Goal: Task Accomplishment & Management: Complete application form

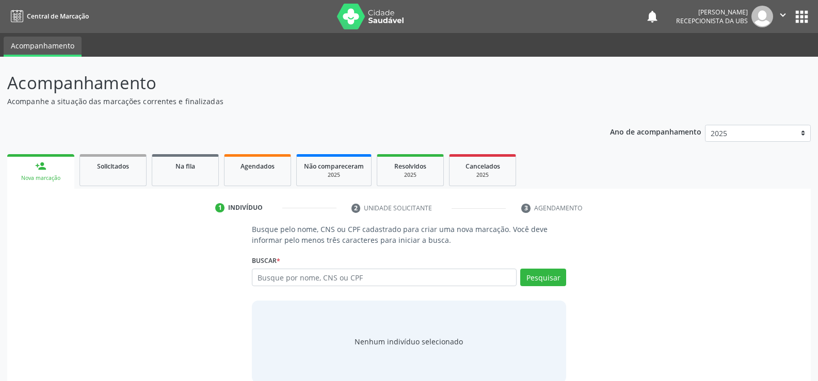
click at [320, 279] on input "text" at bounding box center [384, 278] width 265 height 18
click at [351, 285] on input "text" at bounding box center [384, 278] width 265 height 18
type input "65318943420"
click at [542, 278] on button "Pesquisar" at bounding box center [543, 278] width 46 height 18
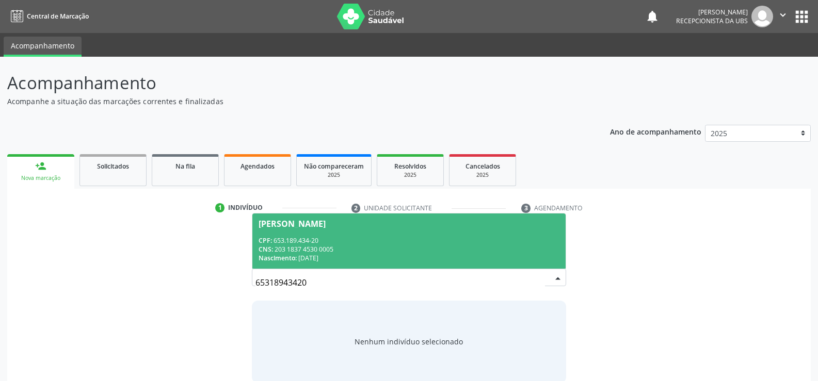
click at [315, 246] on div "CNS: 203 1837 4530 0005" at bounding box center [408, 249] width 301 height 9
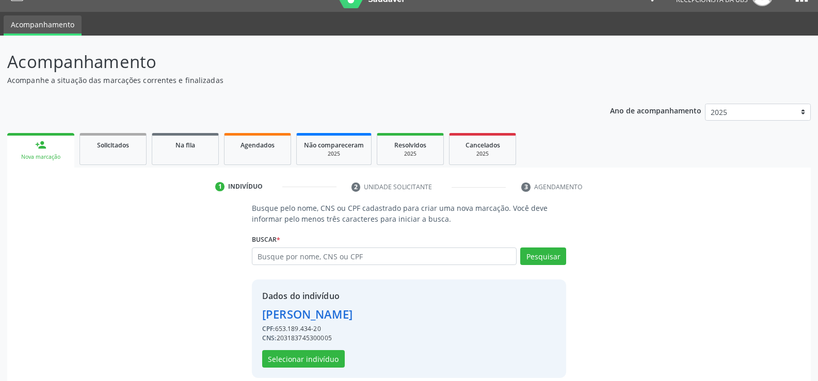
scroll to position [32, 0]
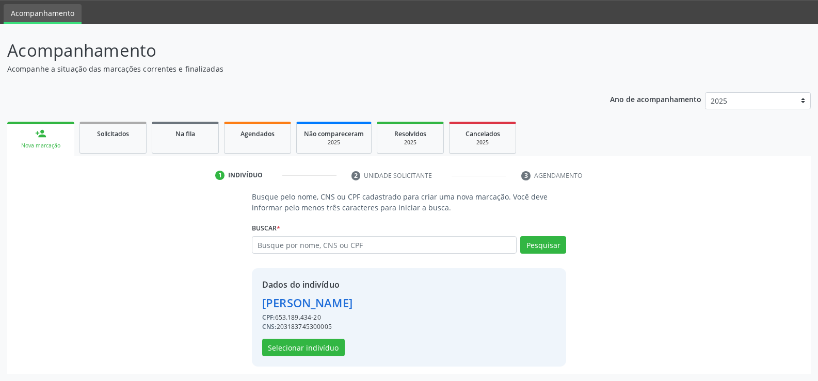
click at [304, 315] on div "CPF: 653.189.434-20" at bounding box center [307, 317] width 90 height 9
click at [303, 341] on button "Selecionar indivíduo" at bounding box center [303, 348] width 83 height 18
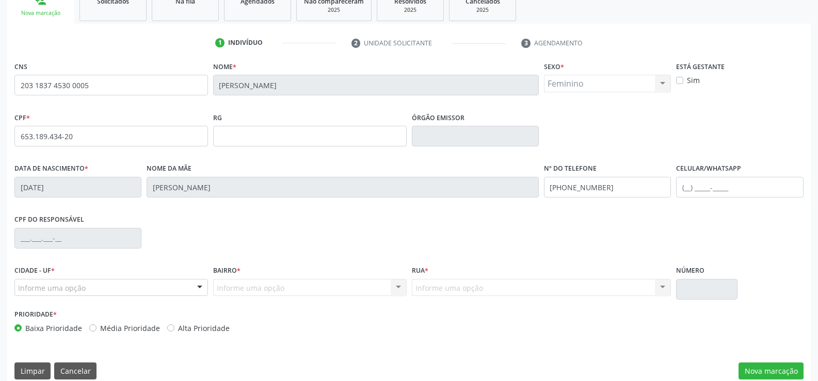
scroll to position [178, 0]
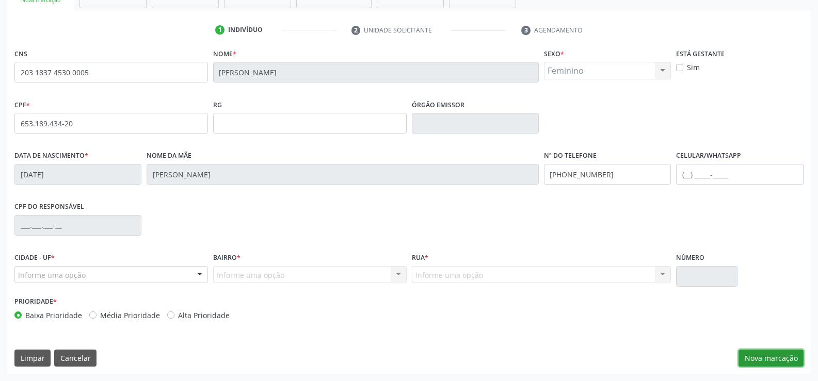
click at [756, 353] on button "Nova marcação" at bounding box center [770, 359] width 65 height 18
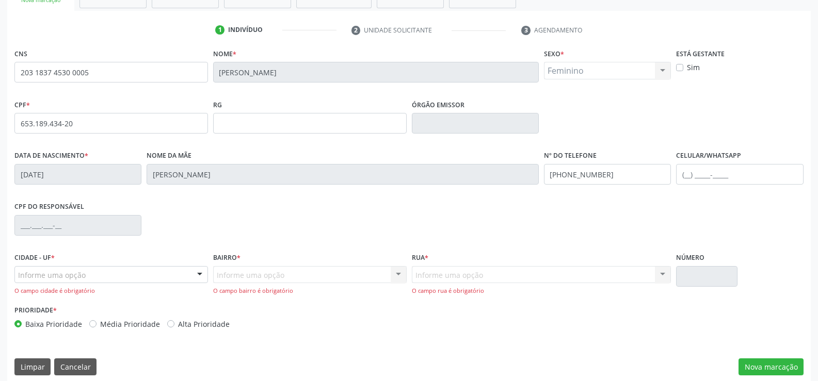
click at [70, 268] on div "Informe uma opção" at bounding box center [110, 275] width 193 height 18
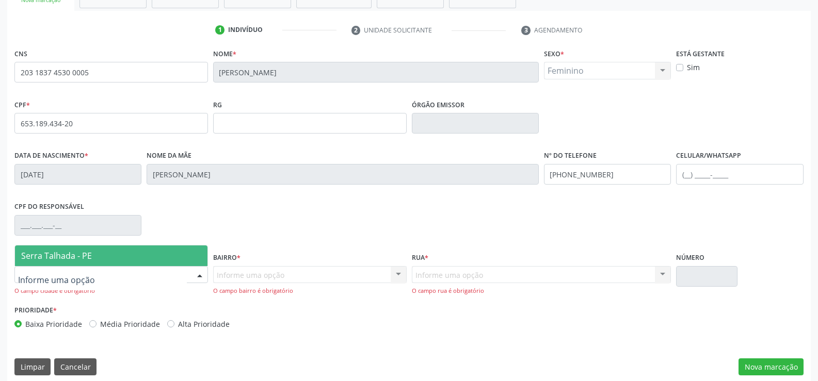
click at [70, 255] on span "Serra Talhada - PE" at bounding box center [56, 255] width 71 height 11
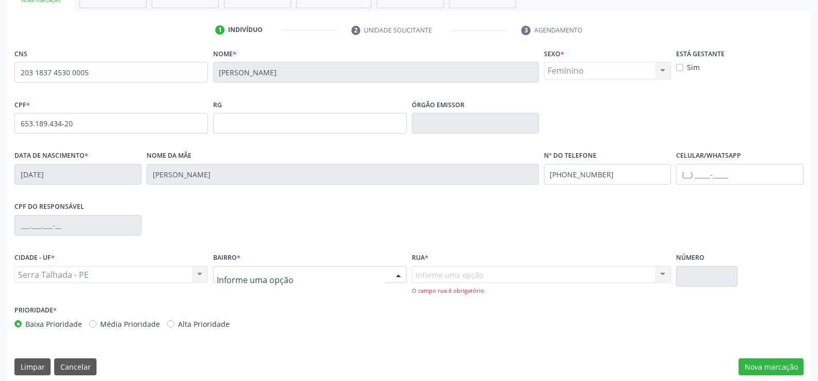
click at [215, 281] on div at bounding box center [309, 275] width 193 height 18
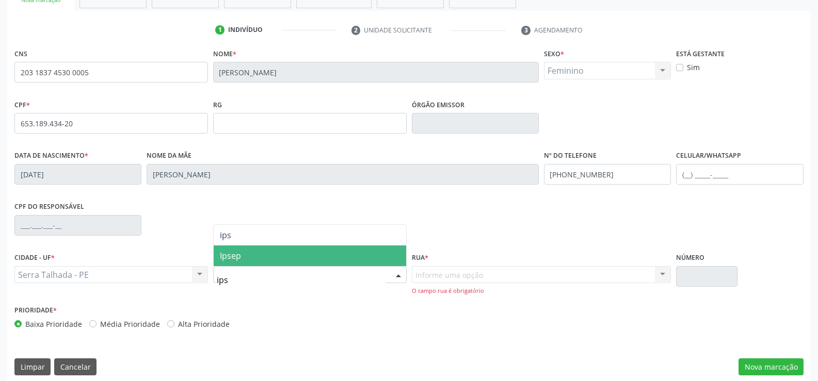
type input "ipse"
click at [234, 258] on span "Ipsep" at bounding box center [230, 255] width 21 height 11
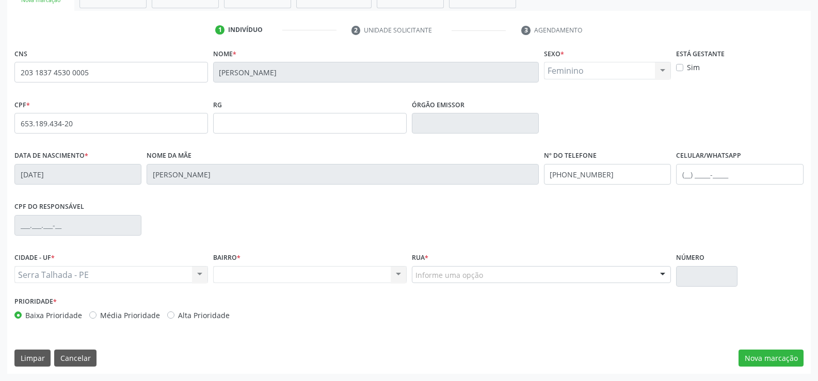
click at [298, 275] on div "Nenhum resultado encontrado para: " " Não há nenhuma opção para ser exibida." at bounding box center [309, 275] width 193 height 18
click at [280, 281] on div "Nenhum resultado encontrado para: " " Não há nenhuma opção para ser exibida." at bounding box center [309, 275] width 193 height 18
click at [275, 281] on div "Nenhum resultado encontrado para: " " Não há nenhuma opção para ser exibida." at bounding box center [309, 275] width 193 height 18
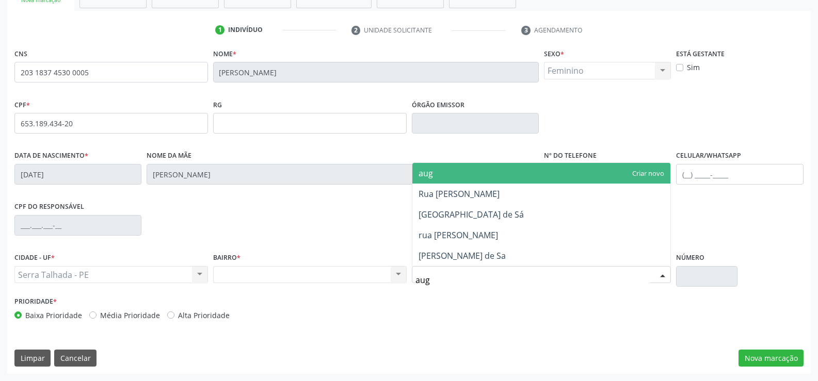
type input "augu"
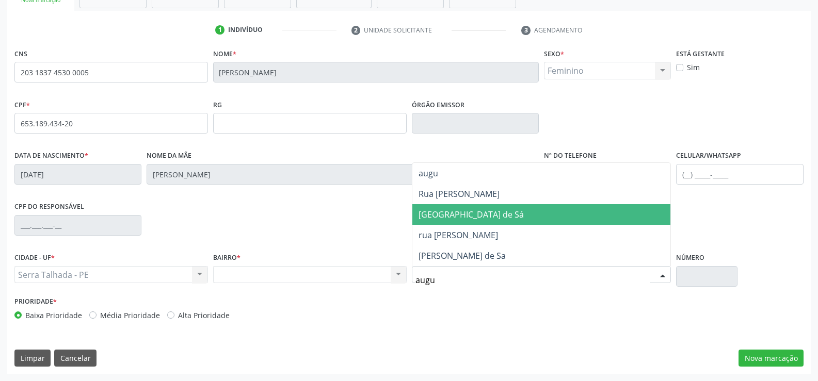
click at [479, 217] on span "[GEOGRAPHIC_DATA] de Sá" at bounding box center [470, 214] width 105 height 11
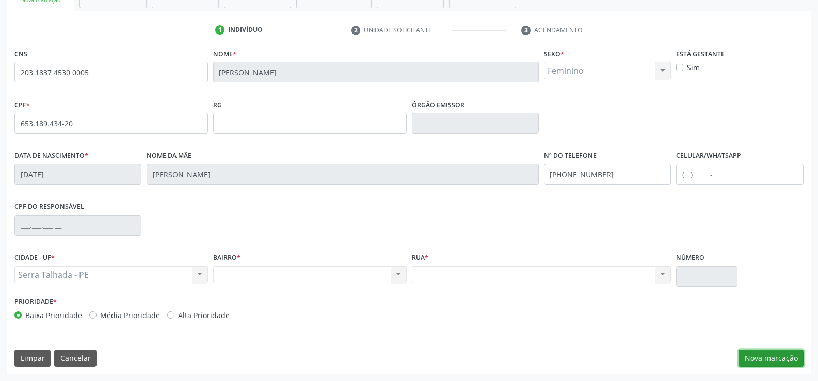
click at [771, 360] on button "Nova marcação" at bounding box center [770, 359] width 65 height 18
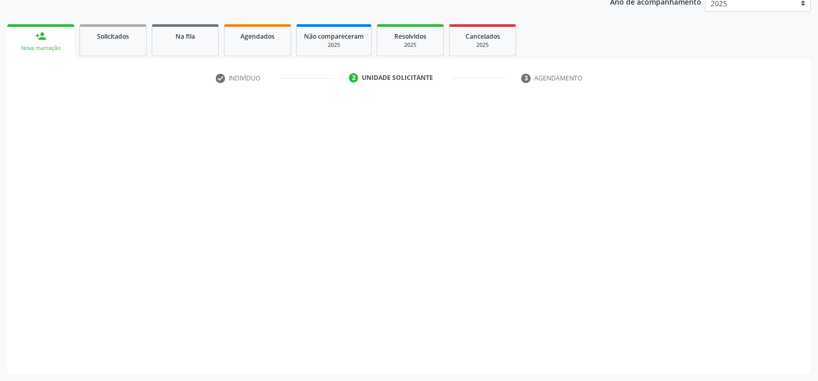
scroll to position [130, 0]
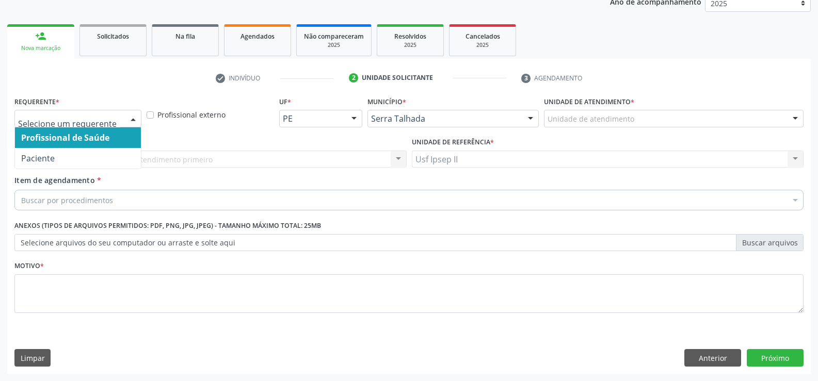
click at [122, 119] on div at bounding box center [77, 119] width 127 height 18
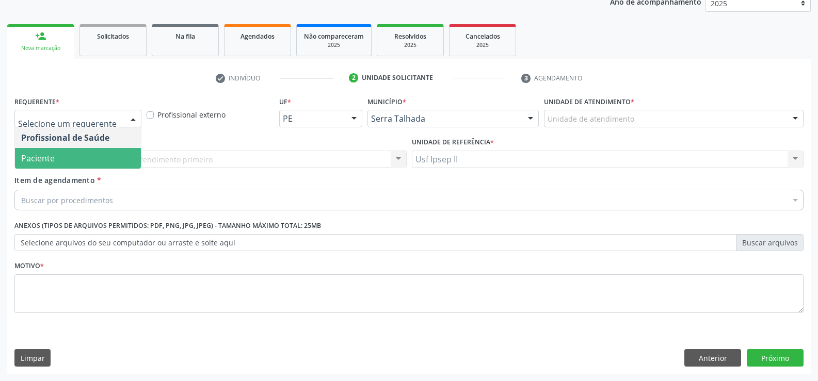
click at [69, 151] on span "Paciente" at bounding box center [78, 158] width 126 height 21
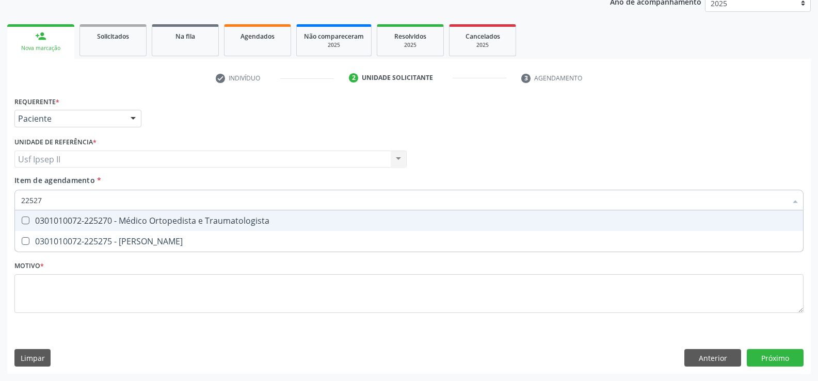
type input "225270"
click at [98, 217] on div "0301010072-225270 - Médico Ortopedista e Traumatologista" at bounding box center [408, 221] width 775 height 8
checkbox Traumatologista "true"
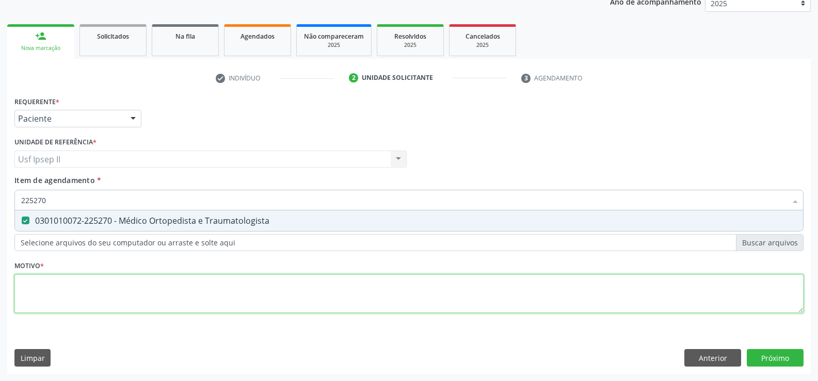
click at [69, 297] on div "Requerente * Paciente Profissional de Saúde Paciente Nenhum resultado encontrad…" at bounding box center [408, 211] width 789 height 234
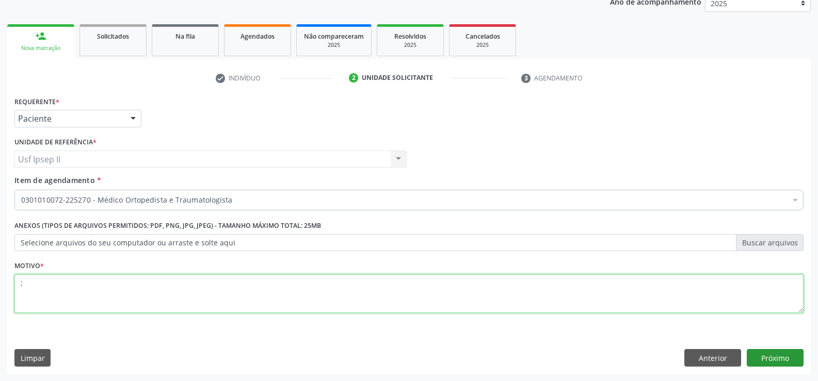
type textarea ";"
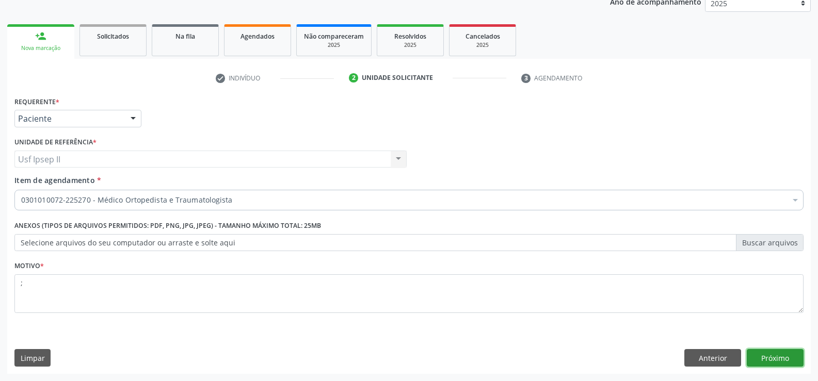
click at [791, 364] on button "Próximo" at bounding box center [774, 358] width 57 height 18
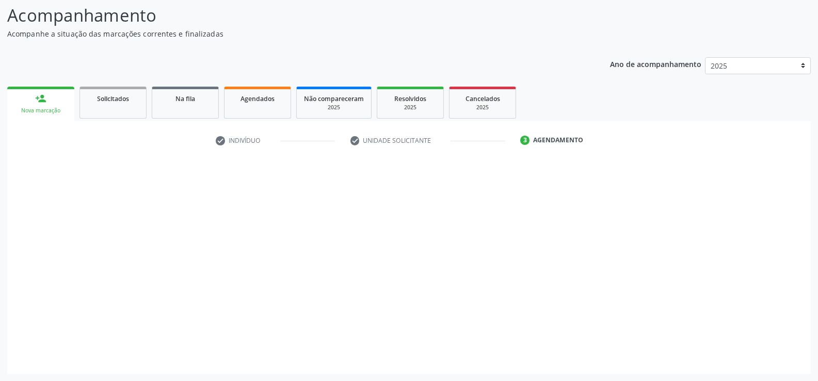
scroll to position [68, 0]
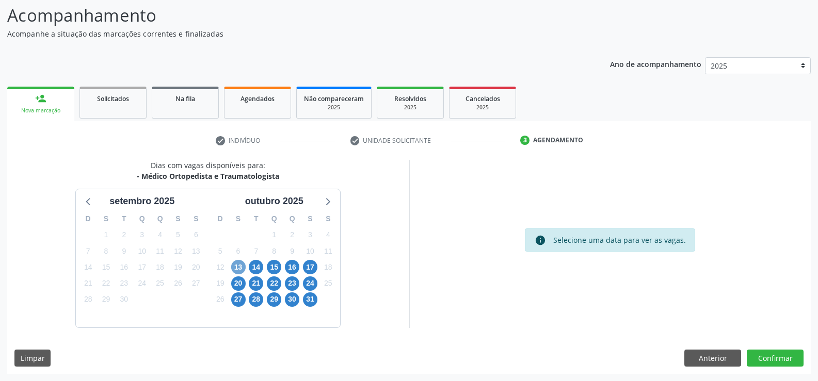
click at [237, 271] on span "13" at bounding box center [238, 267] width 14 height 14
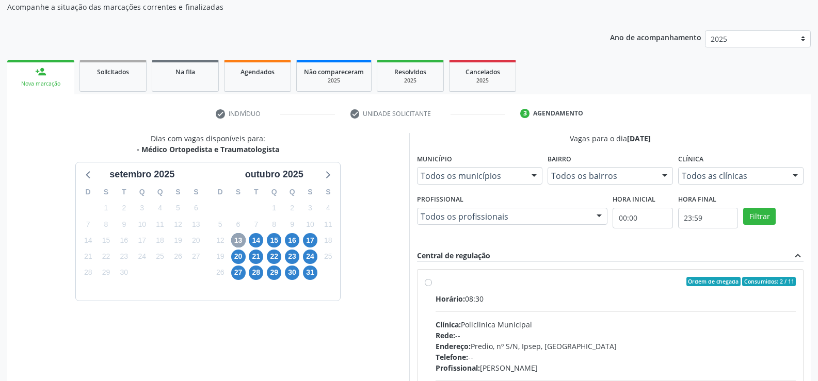
scroll to position [171, 0]
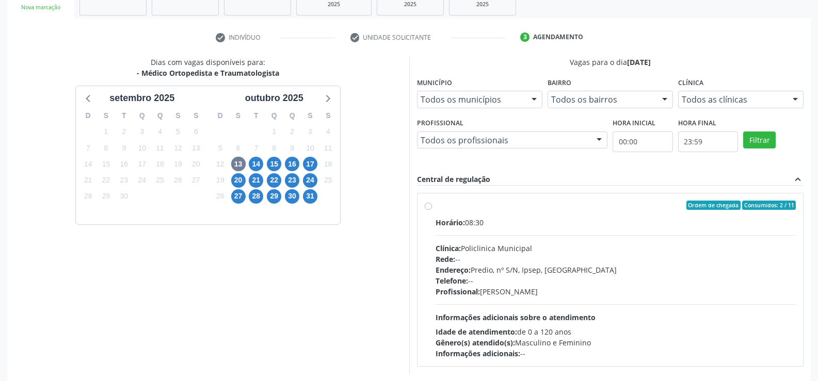
click at [435, 206] on label "Ordem de chegada Consumidos: 2 / 11 Horário: 08:30 Clínica: Policlinica Municip…" at bounding box center [615, 280] width 361 height 158
click at [430, 206] on input "Ordem de chegada Consumidos: 2 / 11 Horário: 08:30 Clínica: Policlinica Municip…" at bounding box center [428, 205] width 7 height 9
radio input "true"
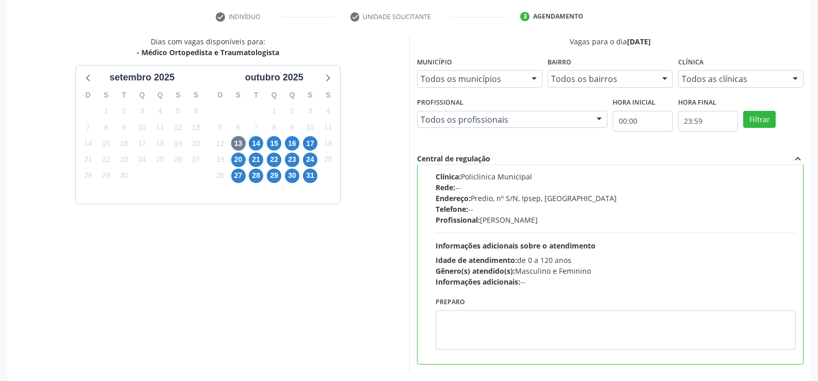
scroll to position [235, 0]
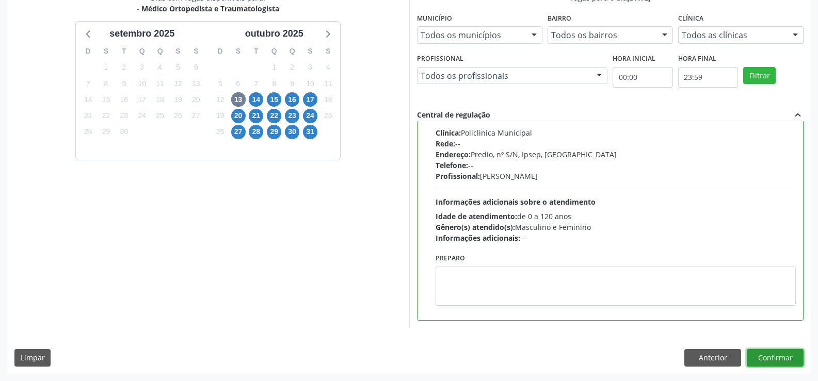
click at [783, 360] on button "Confirmar" at bounding box center [774, 358] width 57 height 18
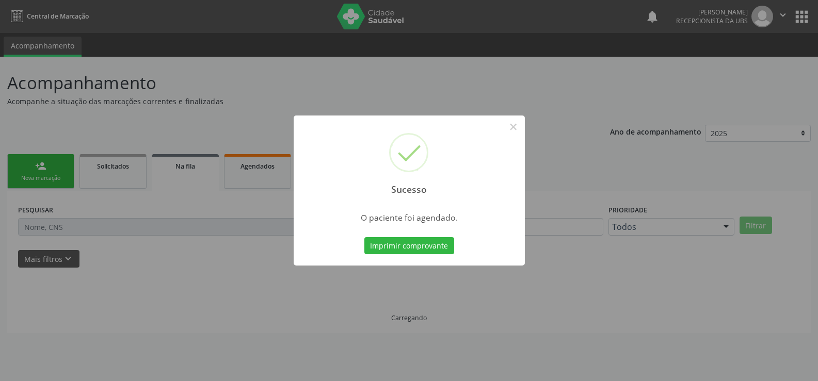
scroll to position [0, 0]
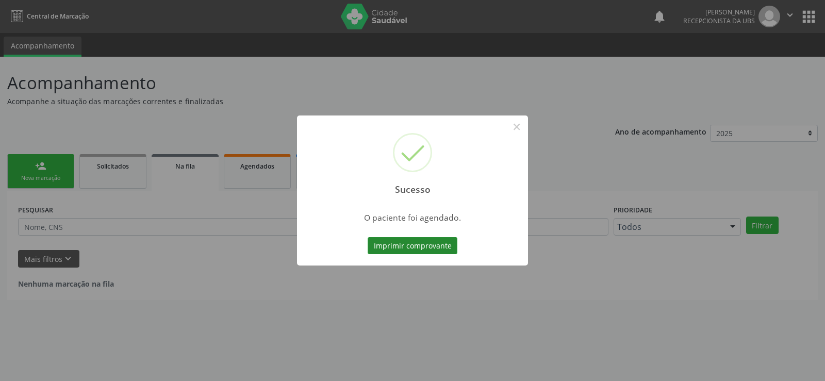
click at [441, 248] on button "Imprimir comprovante" at bounding box center [413, 246] width 90 height 18
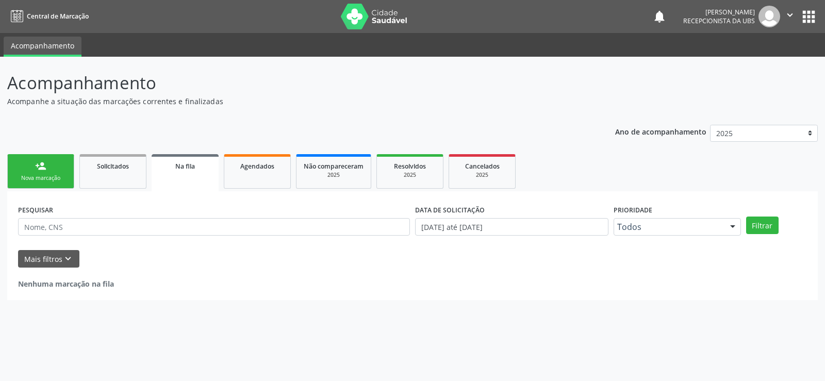
click at [65, 179] on div "Nova marcação" at bounding box center [41, 178] width 52 height 8
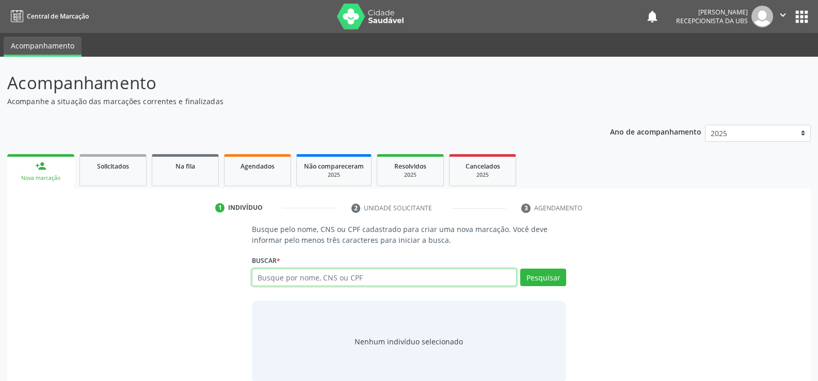
click at [314, 277] on input "text" at bounding box center [384, 278] width 265 height 18
type input "162527126990008"
click at [527, 274] on button "Pesquisar" at bounding box center [543, 278] width 46 height 18
type input "162527126990008"
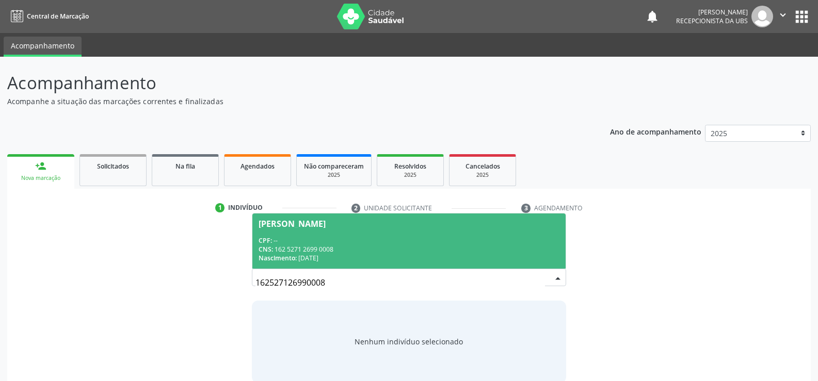
click at [269, 244] on span "CPF:" at bounding box center [264, 240] width 13 height 9
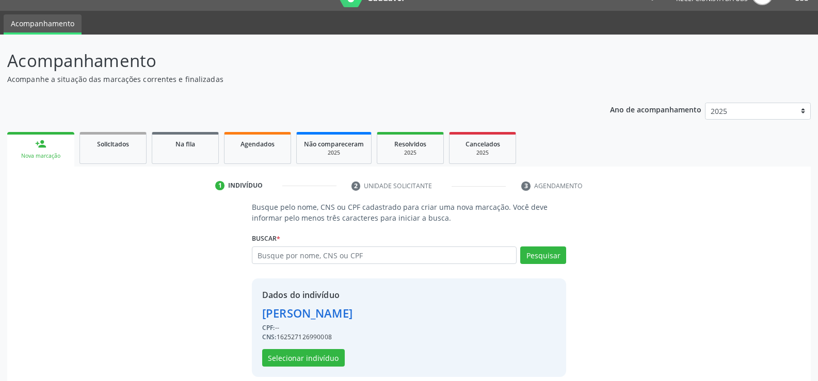
scroll to position [32, 0]
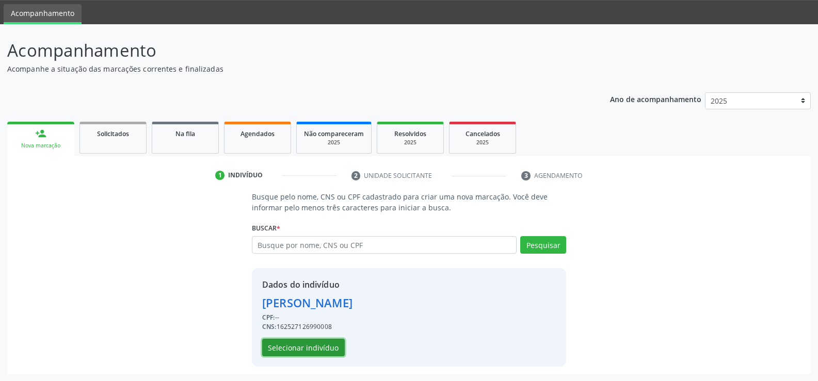
click at [296, 355] on button "Selecionar indivíduo" at bounding box center [303, 348] width 83 height 18
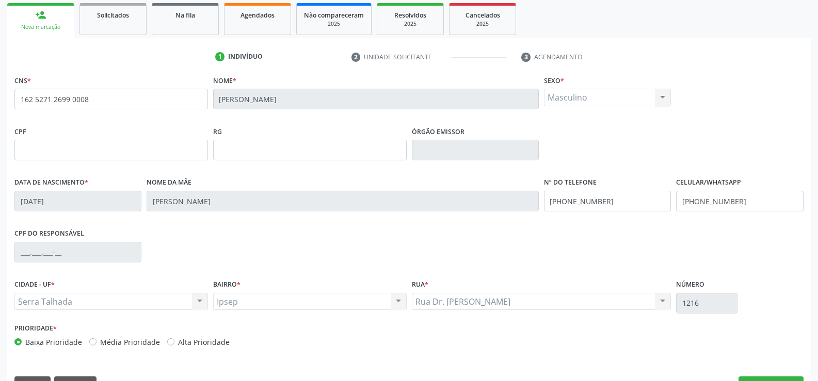
scroll to position [178, 0]
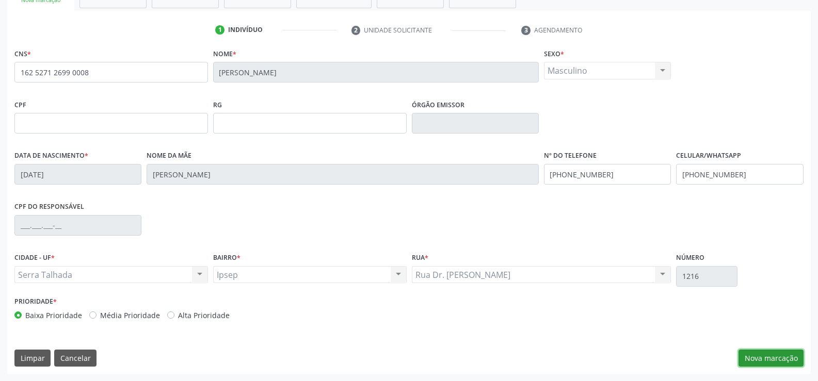
click at [772, 354] on button "Nova marcação" at bounding box center [770, 359] width 65 height 18
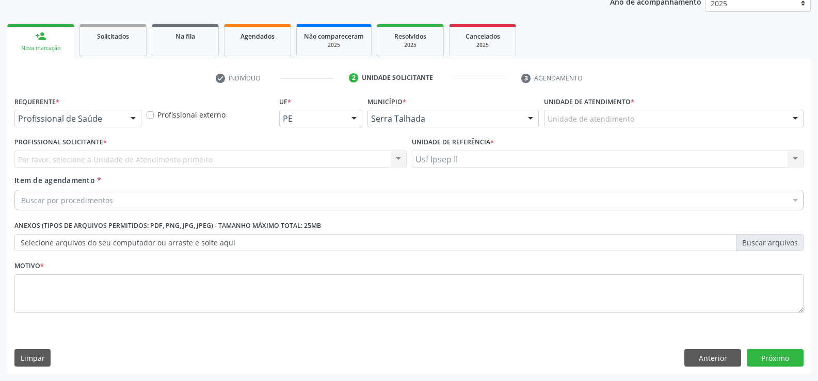
scroll to position [130, 0]
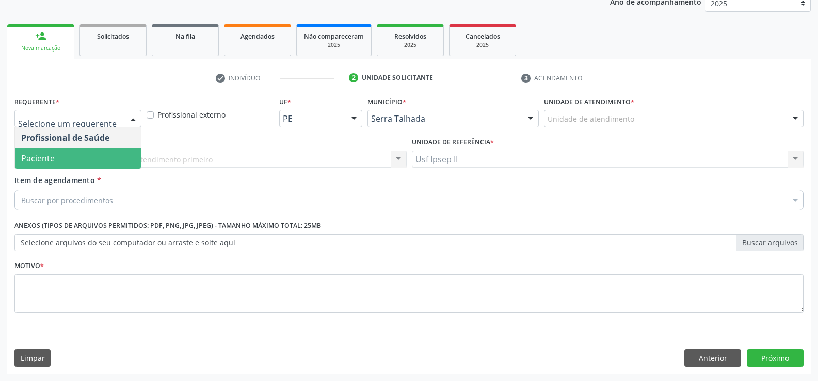
click at [69, 153] on span "Paciente" at bounding box center [78, 158] width 126 height 21
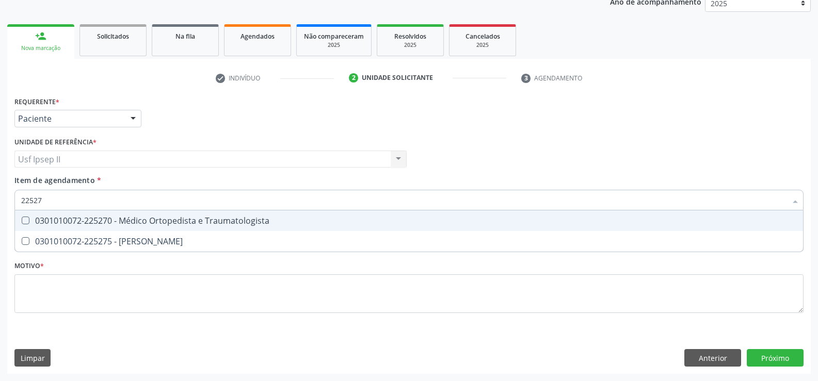
type input "225270"
click at [86, 219] on div "0301010072-225270 - Médico Ortopedista e Traumatologista" at bounding box center [408, 221] width 775 height 8
checkbox Traumatologista "true"
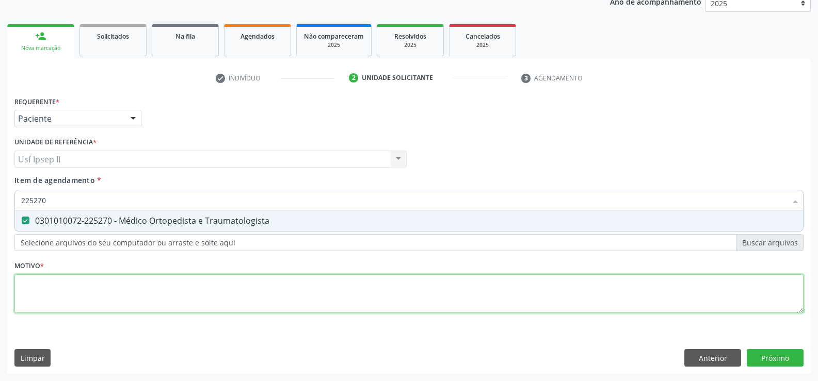
click at [69, 283] on div "Requerente * Paciente Profissional de Saúde Paciente Nenhum resultado encontrad…" at bounding box center [408, 211] width 789 height 234
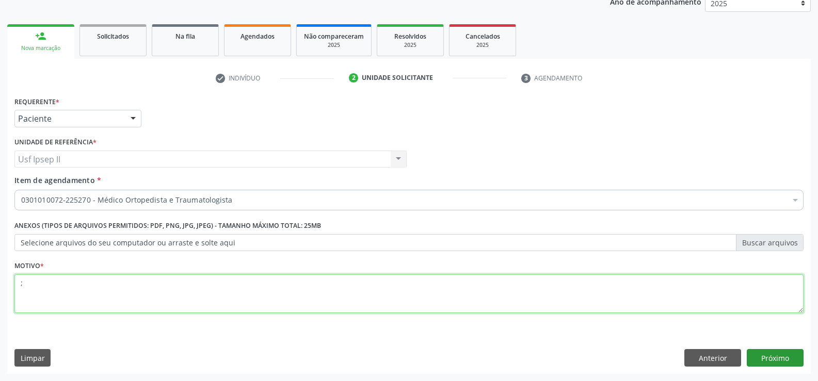
type textarea ";"
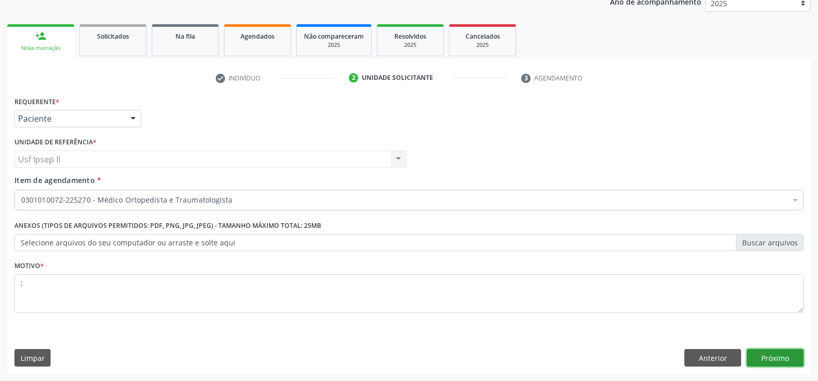
click at [756, 354] on button "Próximo" at bounding box center [774, 358] width 57 height 18
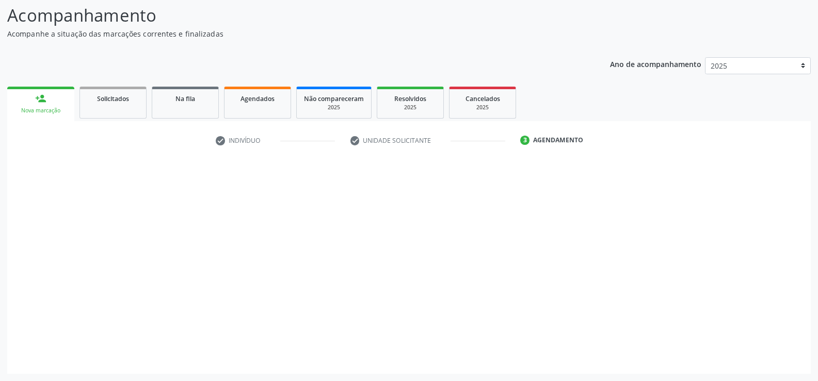
scroll to position [68, 0]
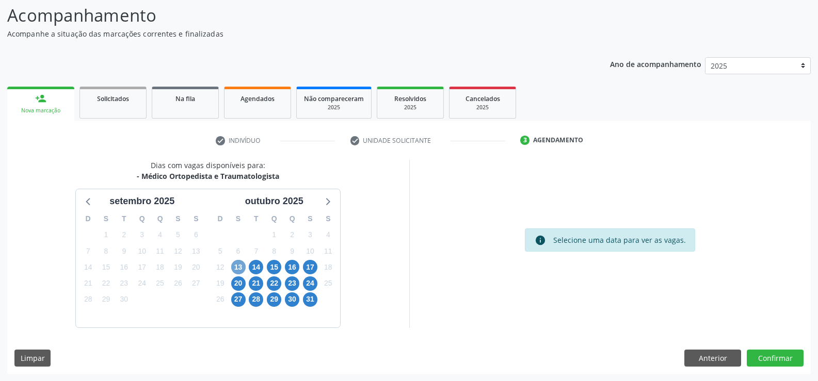
click at [241, 270] on span "13" at bounding box center [238, 267] width 14 height 14
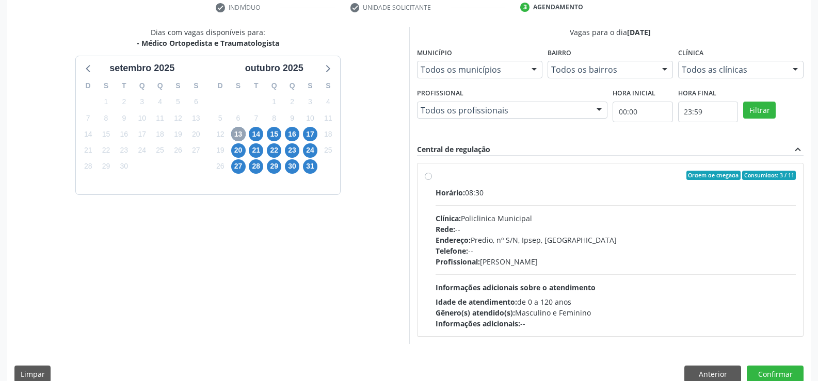
scroll to position [217, 0]
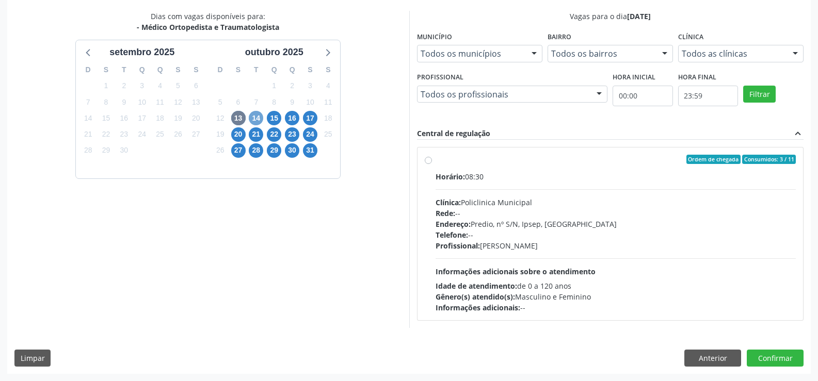
click at [262, 117] on span "14" at bounding box center [256, 118] width 14 height 14
click at [429, 165] on div "Ordem de chegada Consumidos: 1 / 5 Horário: 07:00 Clínica: Cem Rede: -- Endereç…" at bounding box center [610, 234] width 371 height 158
radio input "true"
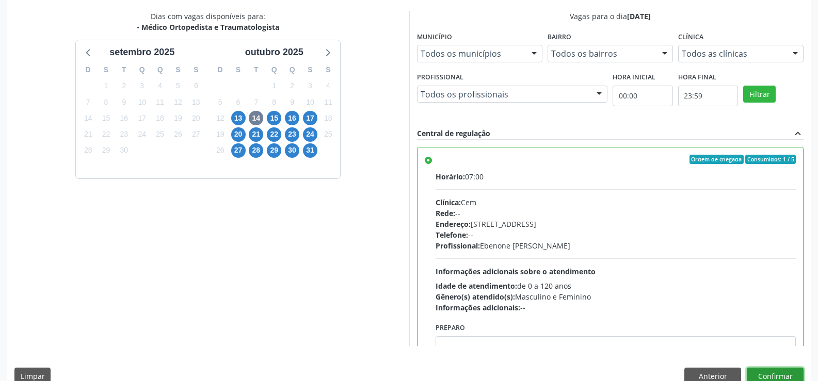
click at [767, 368] on button "Confirmar" at bounding box center [774, 377] width 57 height 18
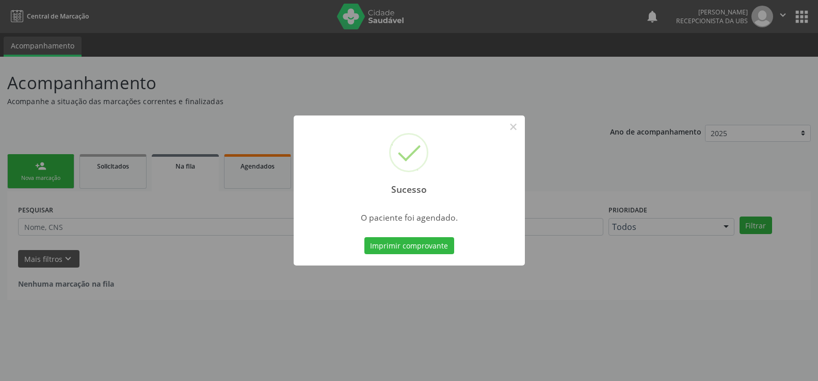
scroll to position [0, 0]
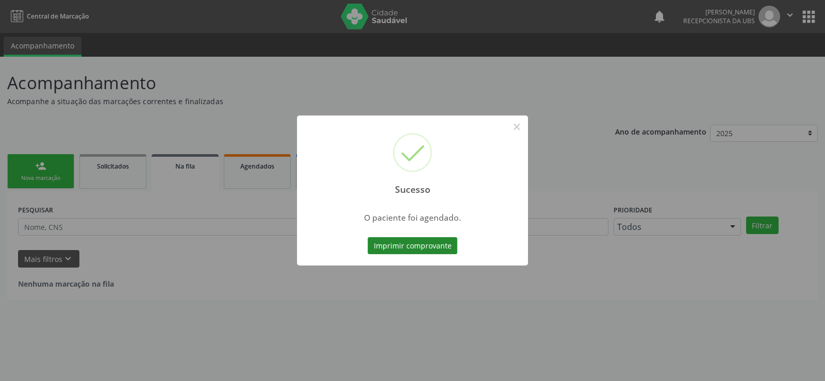
click at [411, 249] on button "Imprimir comprovante" at bounding box center [413, 246] width 90 height 18
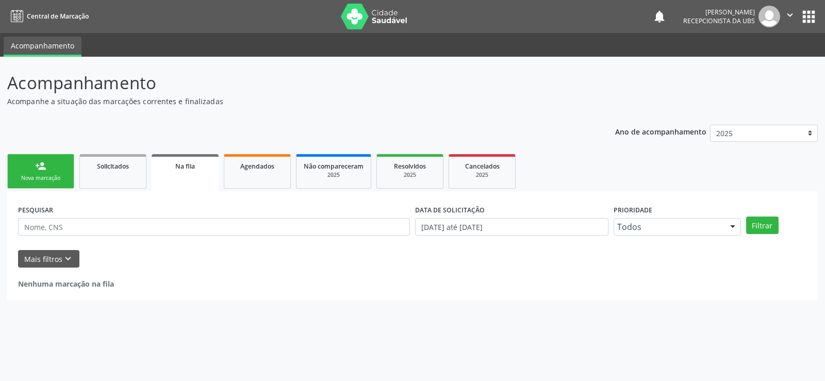
click at [22, 156] on link "person_add Nova marcação" at bounding box center [40, 171] width 67 height 35
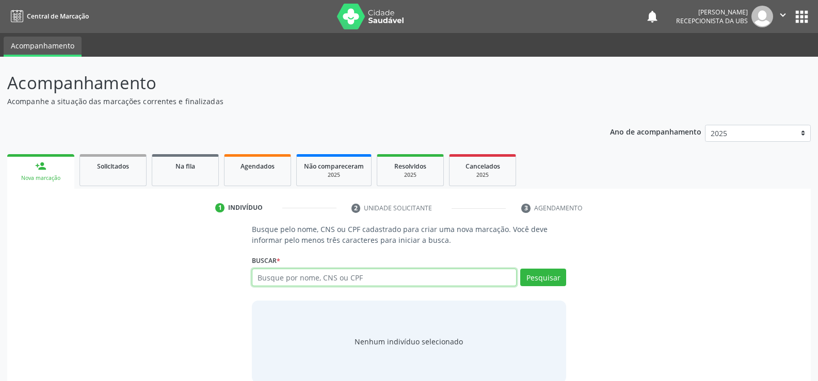
click at [320, 279] on input "text" at bounding box center [384, 278] width 265 height 18
type input "704107193559679"
click at [543, 282] on button "Pesquisar" at bounding box center [543, 278] width 46 height 18
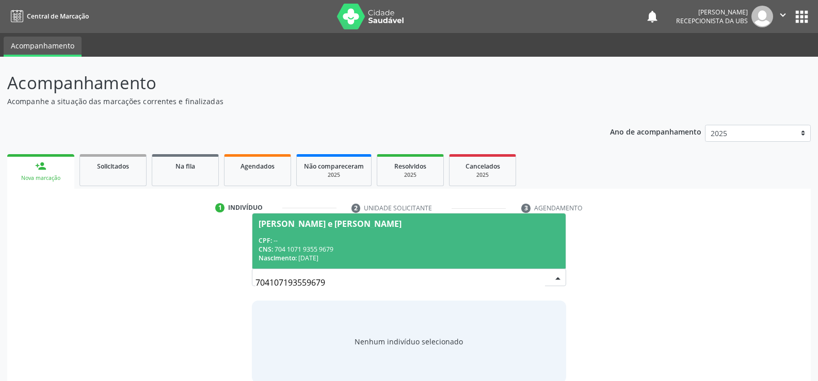
click at [298, 252] on div "CNS: 704 1071 9355 9679" at bounding box center [408, 249] width 301 height 9
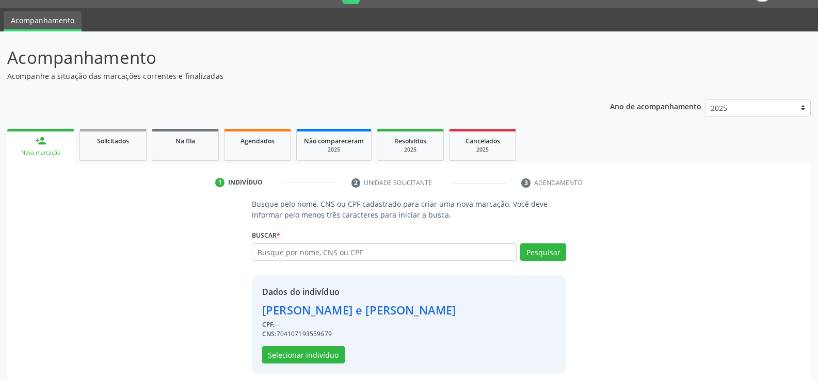
scroll to position [32, 0]
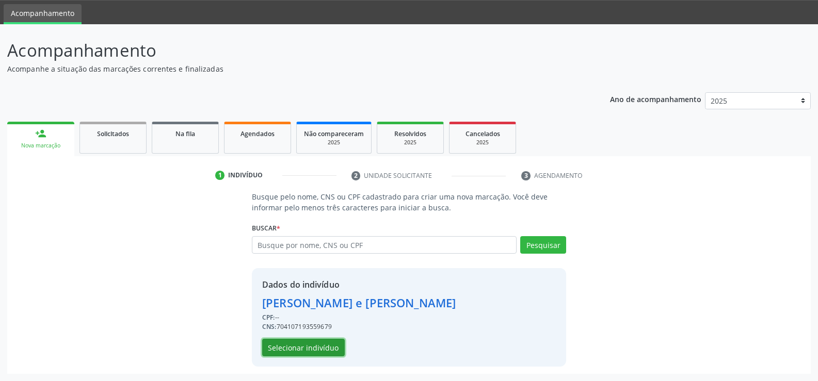
click at [317, 350] on button "Selecionar indivíduo" at bounding box center [303, 348] width 83 height 18
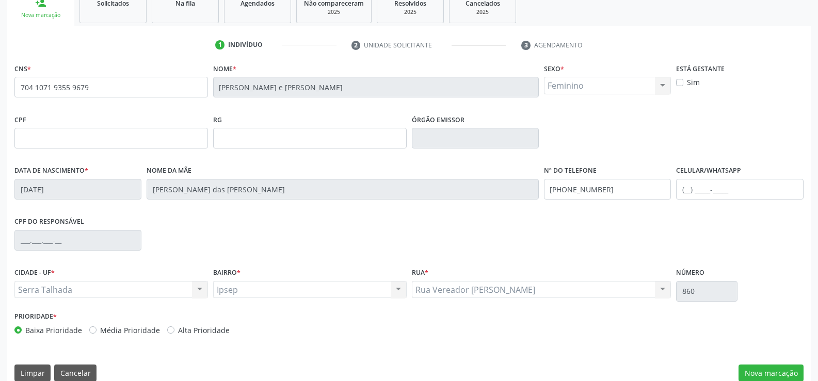
scroll to position [178, 0]
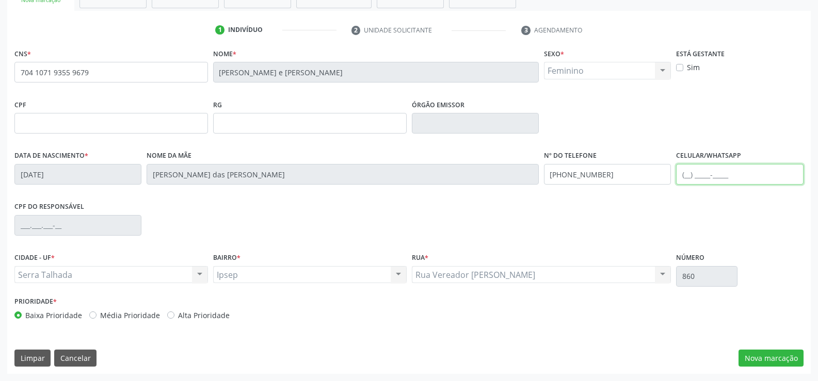
click at [686, 180] on input "text" at bounding box center [739, 174] width 127 height 21
type input "[PHONE_NUMBER]"
click at [754, 350] on button "Nova marcação" at bounding box center [770, 359] width 65 height 18
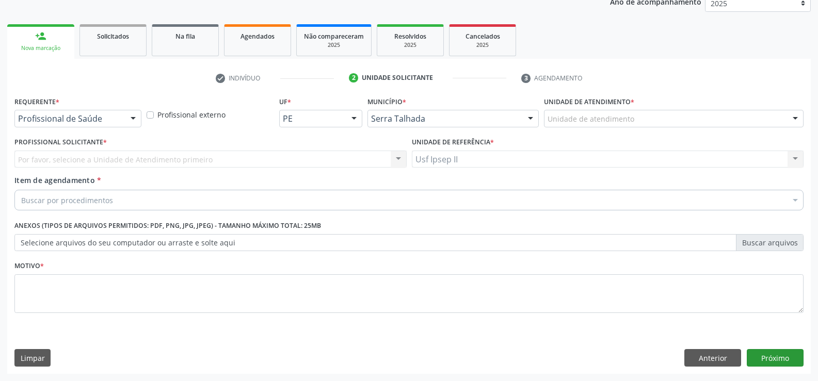
scroll to position [130, 0]
click at [115, 206] on div "Buscar por procedimentos" at bounding box center [408, 200] width 789 height 21
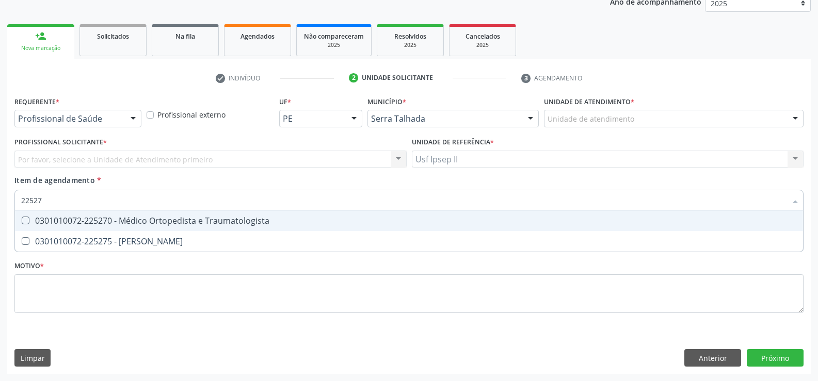
type input "225270"
click at [117, 219] on div "0301010072-225270 - Médico Ortopedista e Traumatologista" at bounding box center [408, 221] width 775 height 8
checkbox Traumatologista "true"
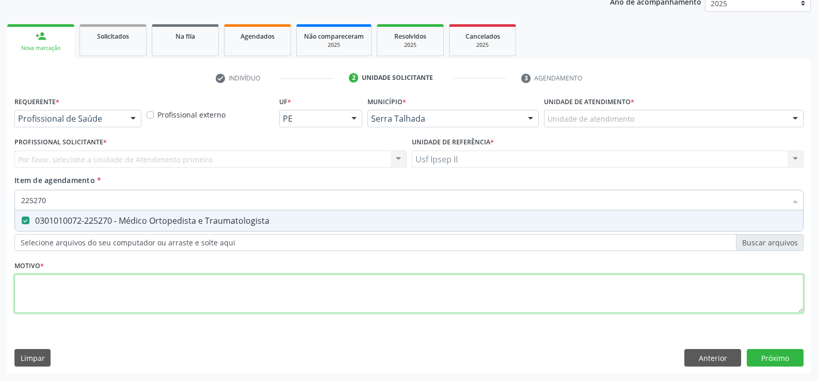
click at [80, 281] on div "Requerente * Profissional de Saúde Profissional de Saúde Paciente Nenhum result…" at bounding box center [408, 211] width 789 height 234
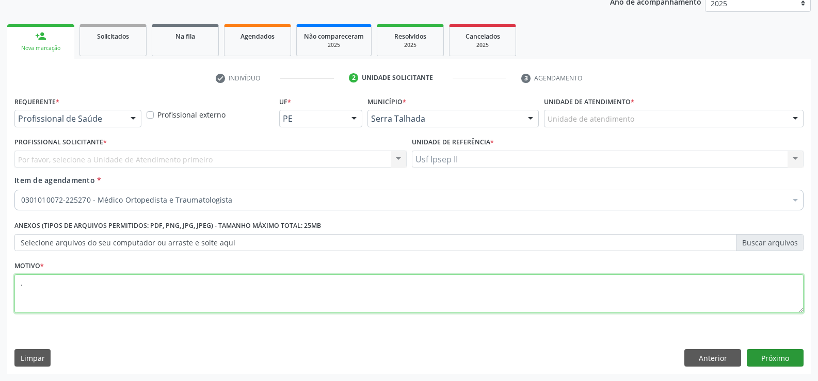
type textarea "."
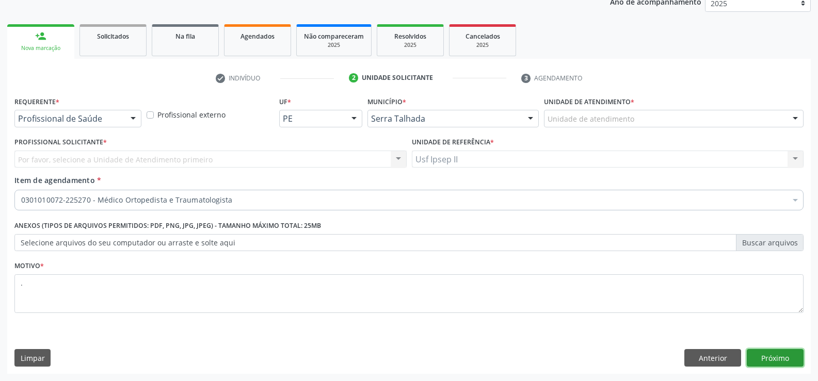
click at [780, 360] on button "Próximo" at bounding box center [774, 358] width 57 height 18
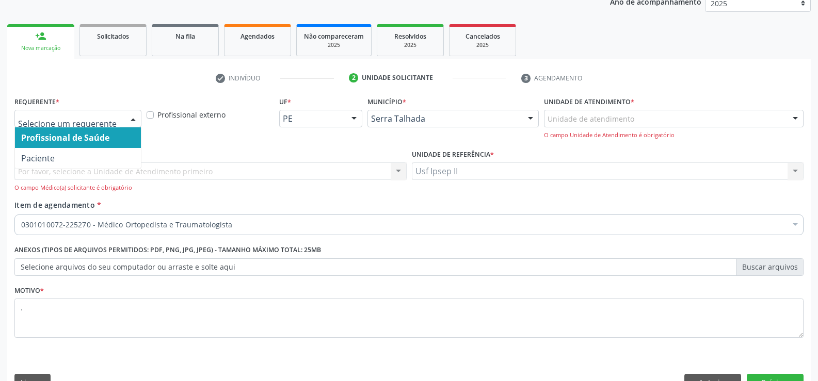
click at [122, 112] on div at bounding box center [77, 119] width 127 height 18
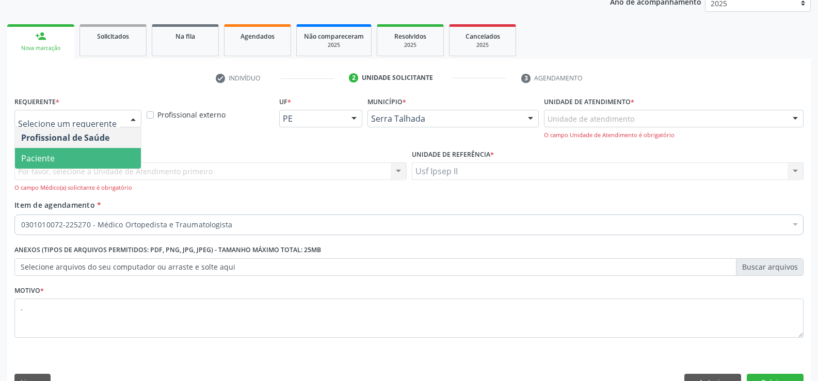
click at [51, 162] on span "Paciente" at bounding box center [38, 158] width 34 height 11
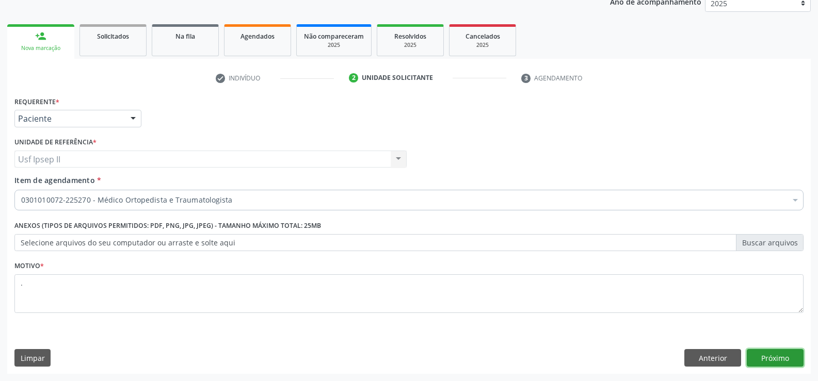
click at [773, 352] on button "Próximo" at bounding box center [774, 358] width 57 height 18
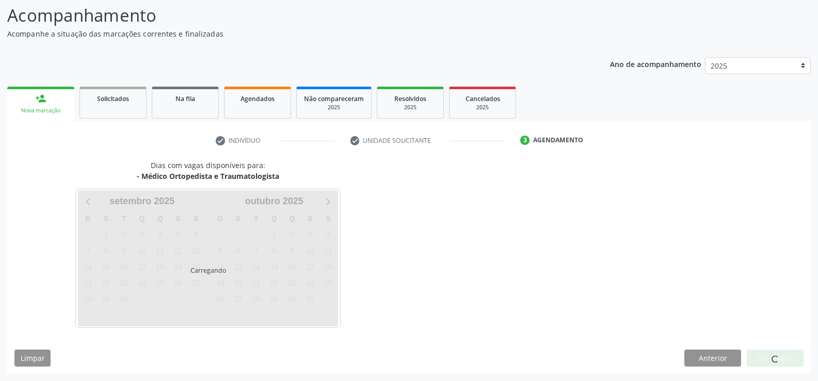
scroll to position [68, 0]
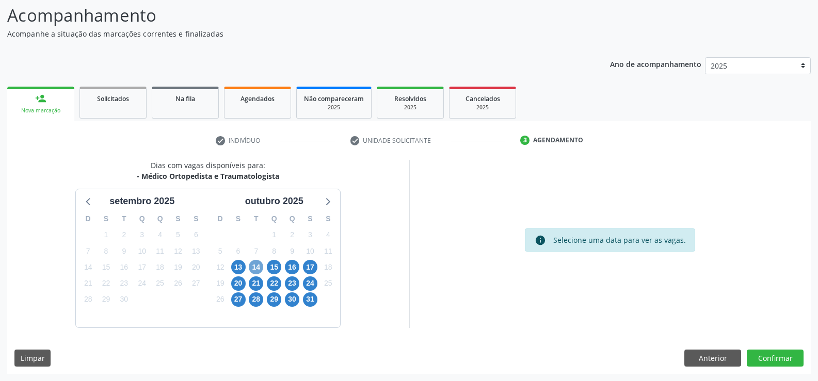
click at [255, 267] on span "14" at bounding box center [256, 267] width 14 height 14
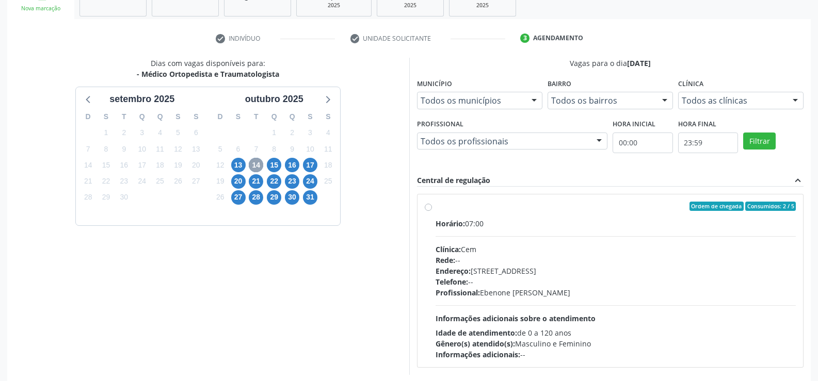
scroll to position [171, 0]
click at [423, 208] on div "Ordem de chegada Consumidos: 2 / 5 Horário: 07:00 Clínica: Cem Rede: -- Endereç…" at bounding box center [610, 279] width 386 height 173
radio input "true"
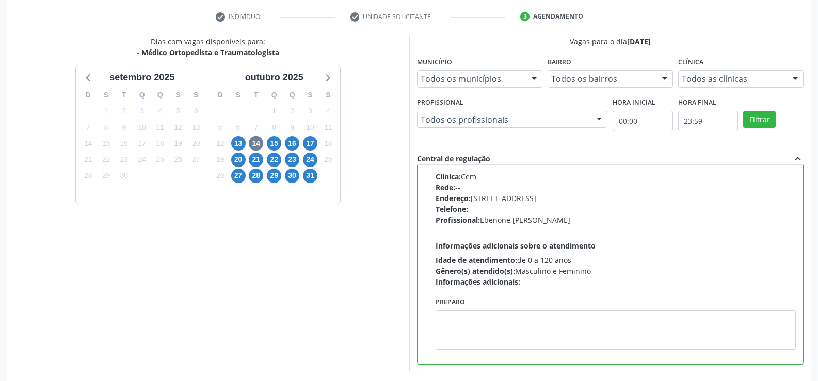
scroll to position [235, 0]
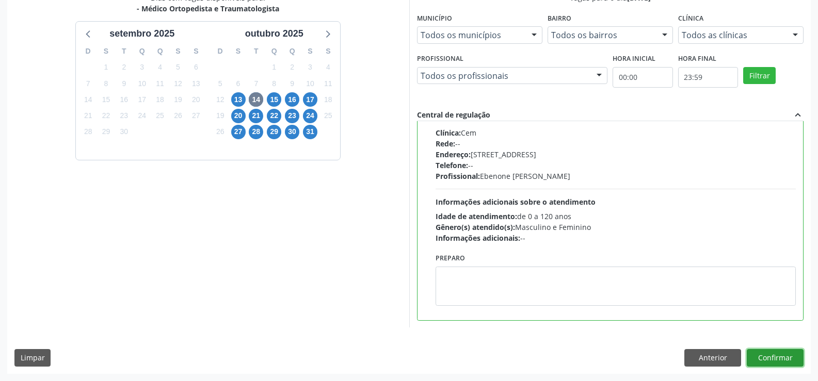
click at [790, 363] on button "Confirmar" at bounding box center [774, 358] width 57 height 18
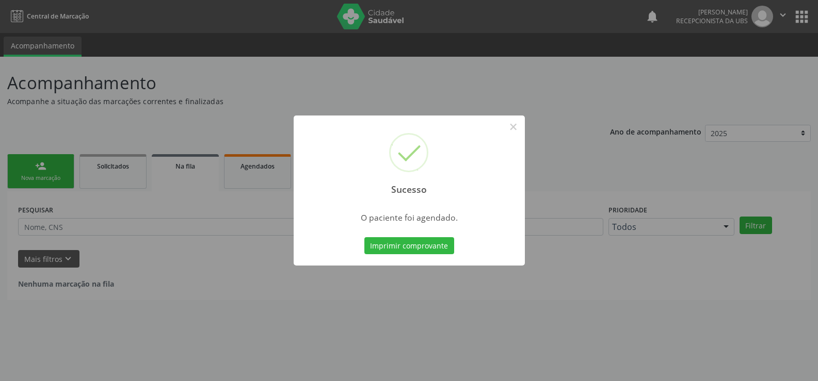
scroll to position [0, 0]
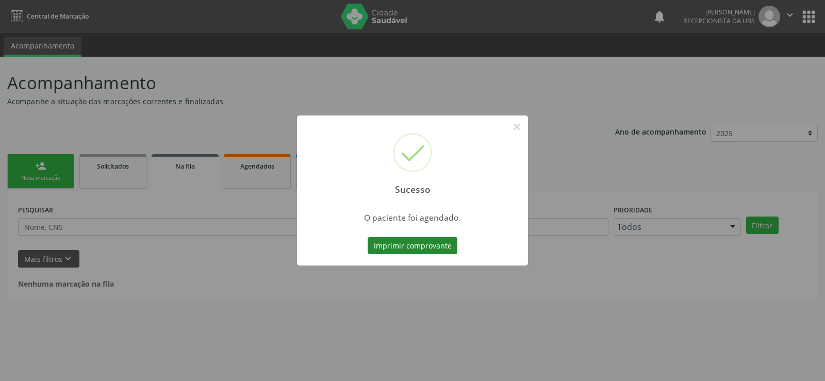
click at [390, 245] on button "Imprimir comprovante" at bounding box center [413, 246] width 90 height 18
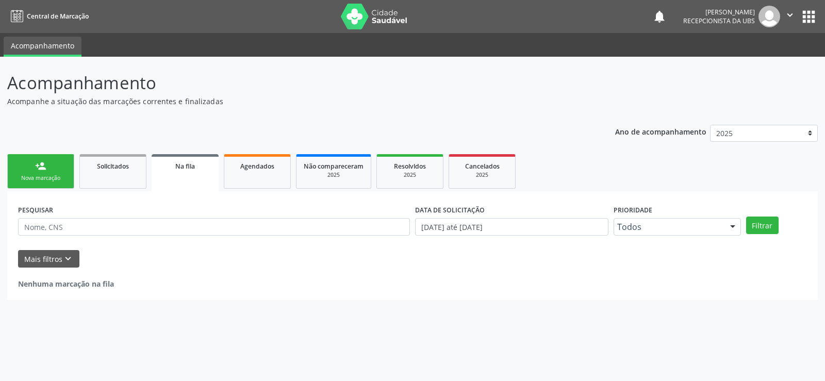
click at [33, 180] on div "Nova marcação" at bounding box center [41, 178] width 52 height 8
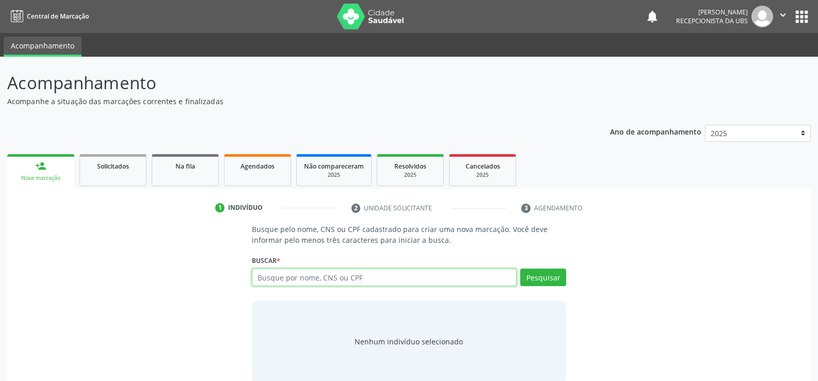
click at [395, 283] on input "text" at bounding box center [384, 278] width 265 height 18
type input "708601073357982"
click at [535, 280] on button "Pesquisar" at bounding box center [543, 278] width 46 height 18
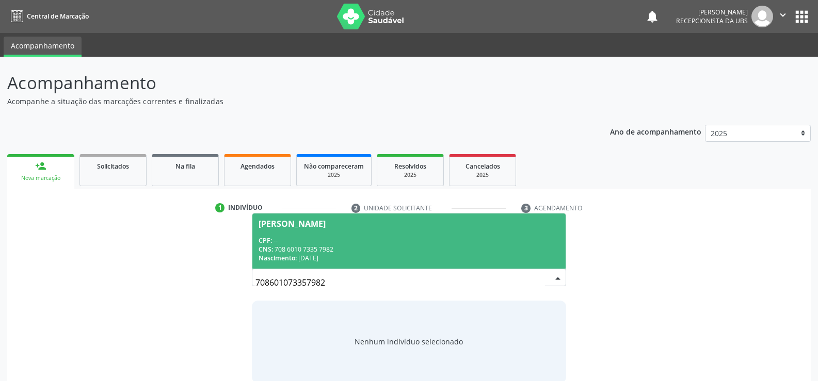
click at [285, 248] on div "CNS: 708 6010 7335 7982" at bounding box center [408, 249] width 301 height 9
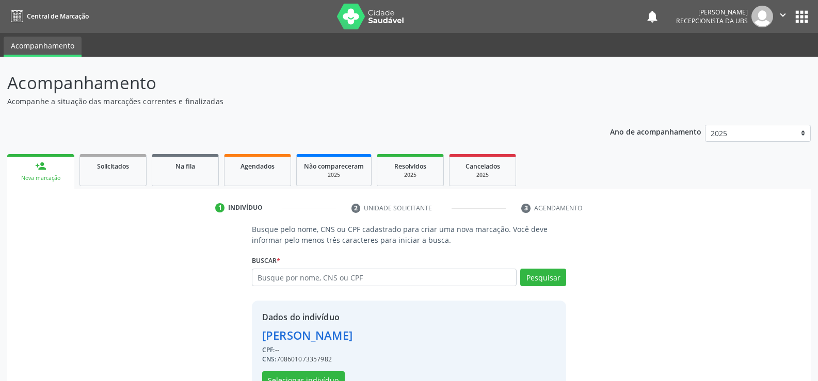
scroll to position [32, 0]
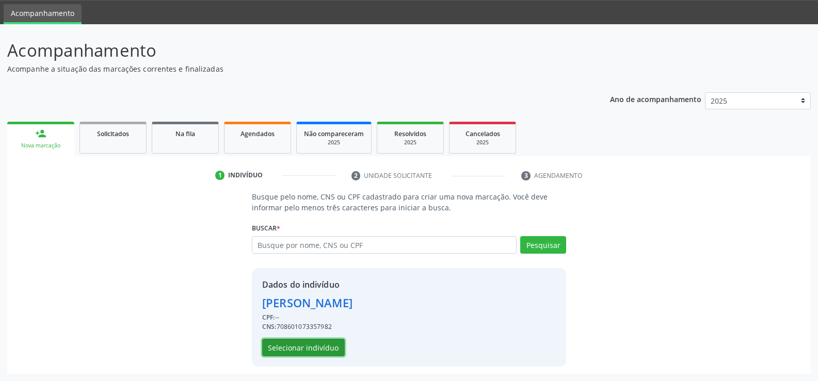
click at [299, 347] on button "Selecionar indivíduo" at bounding box center [303, 348] width 83 height 18
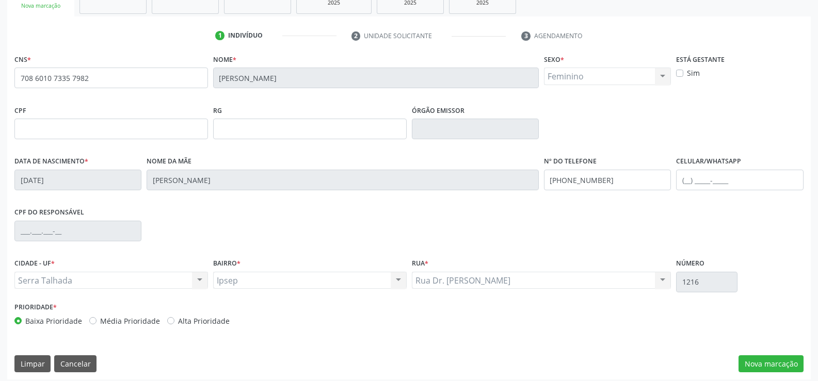
scroll to position [178, 0]
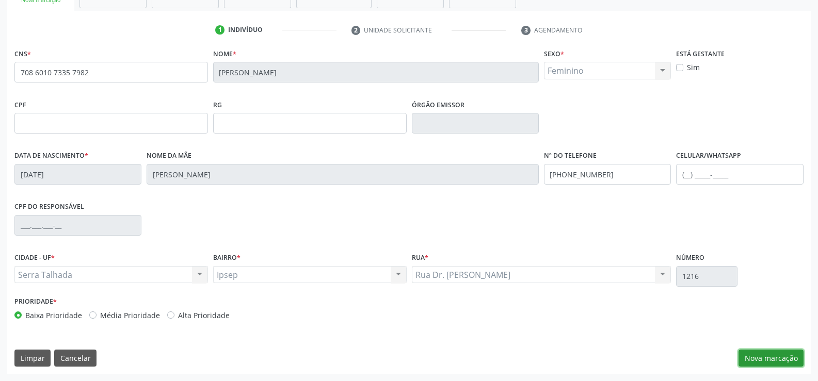
click at [761, 357] on button "Nova marcação" at bounding box center [770, 359] width 65 height 18
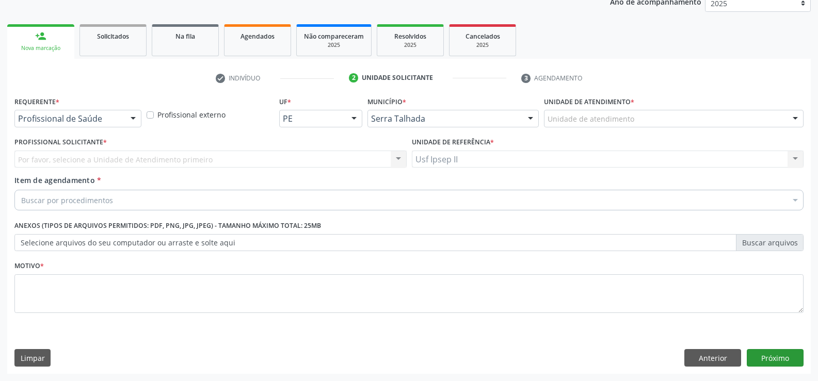
scroll to position [130, 0]
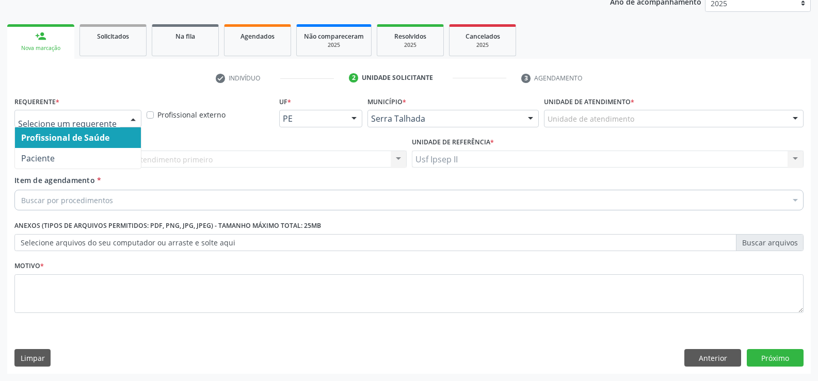
click at [133, 114] on div at bounding box center [132, 119] width 15 height 18
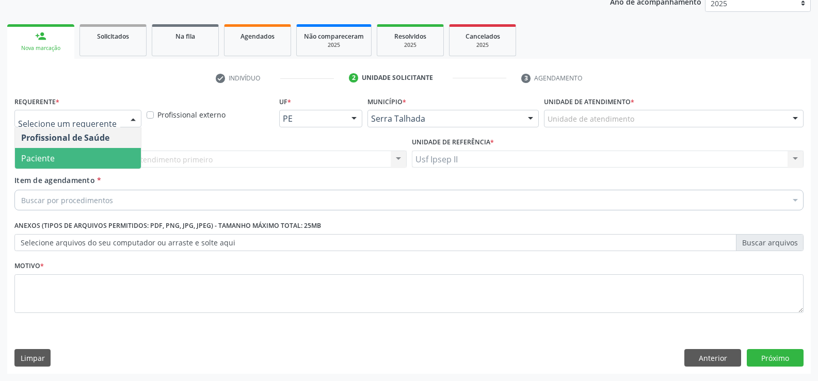
click at [79, 157] on span "Paciente" at bounding box center [78, 158] width 126 height 21
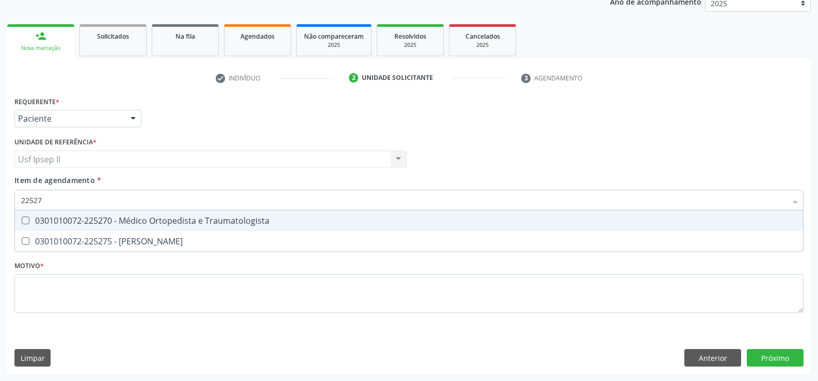
type input "225270"
click at [88, 217] on div "0301010072-225270 - Médico Ortopedista e Traumatologista" at bounding box center [408, 221] width 775 height 8
checkbox Traumatologista "true"
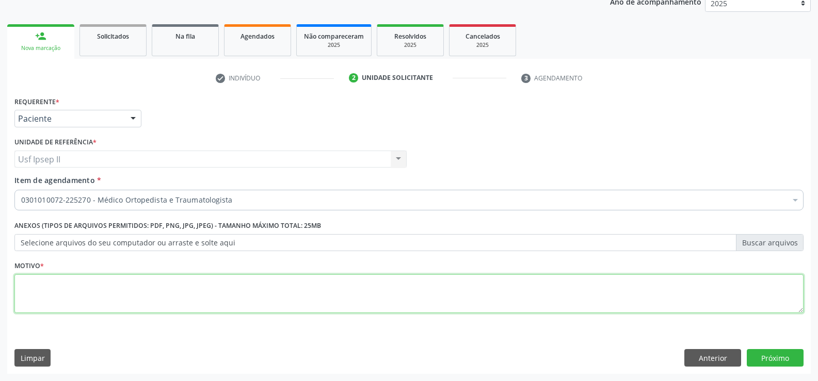
click at [131, 282] on textarea at bounding box center [408, 293] width 789 height 39
type textarea "."
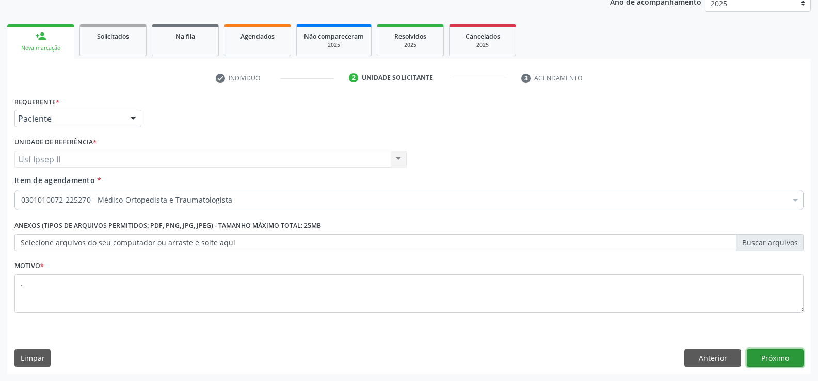
click at [790, 353] on button "Próximo" at bounding box center [774, 358] width 57 height 18
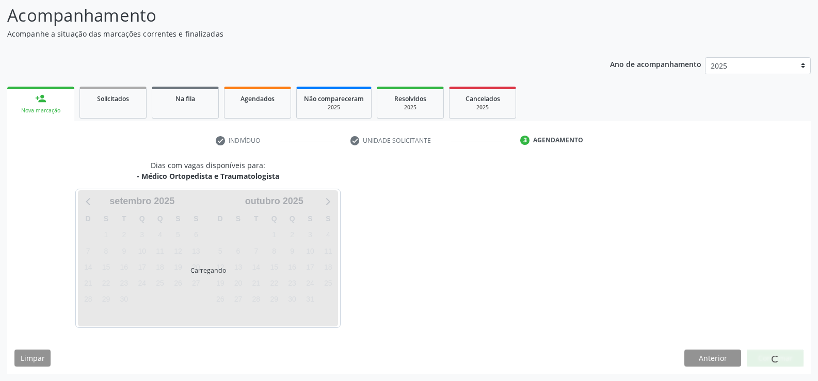
scroll to position [68, 0]
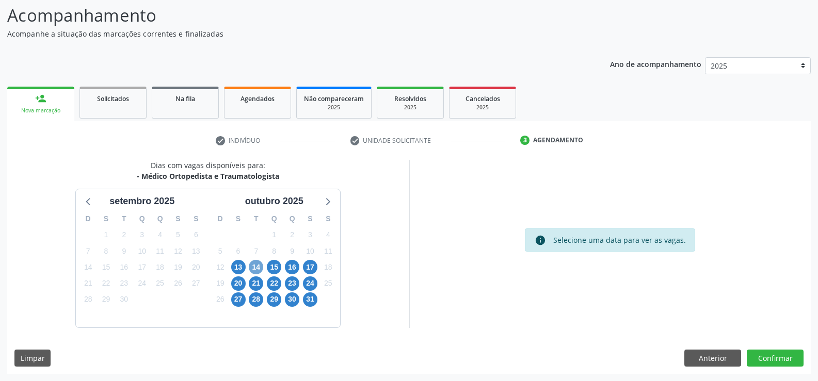
click at [252, 268] on span "14" at bounding box center [256, 267] width 14 height 14
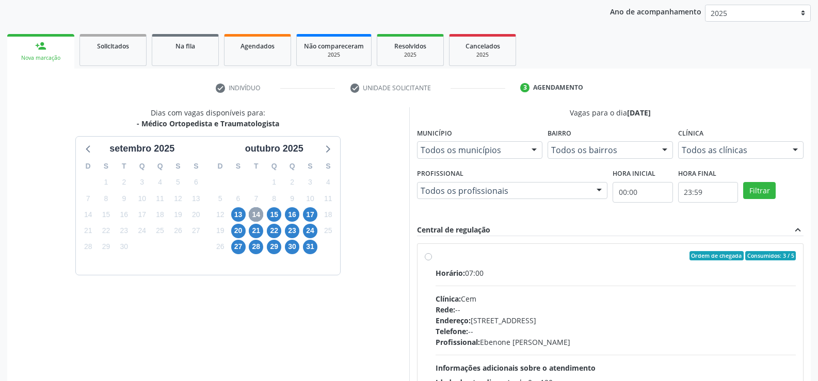
scroll to position [171, 0]
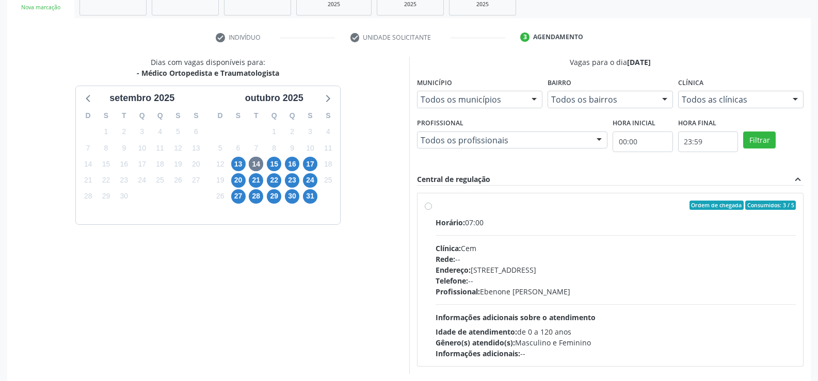
click at [435, 207] on label "Ordem de chegada Consumidos: 3 / 5 Horário: 07:00 Clínica: Cem Rede: -- Endereç…" at bounding box center [615, 280] width 361 height 158
click at [425, 207] on input "Ordem de chegada Consumidos: 3 / 5 Horário: 07:00 Clínica: Cem Rede: -- Endereç…" at bounding box center [428, 205] width 7 height 9
radio input "true"
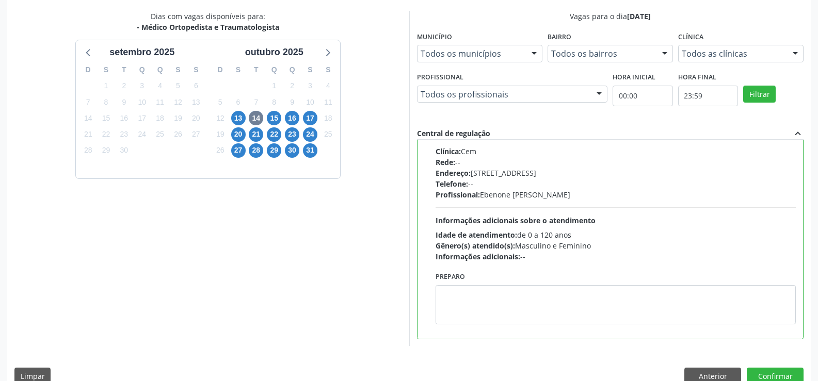
scroll to position [235, 0]
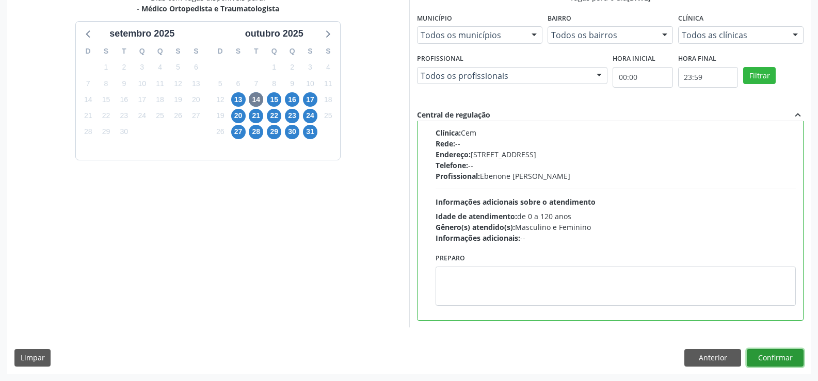
click at [785, 357] on button "Confirmar" at bounding box center [774, 358] width 57 height 18
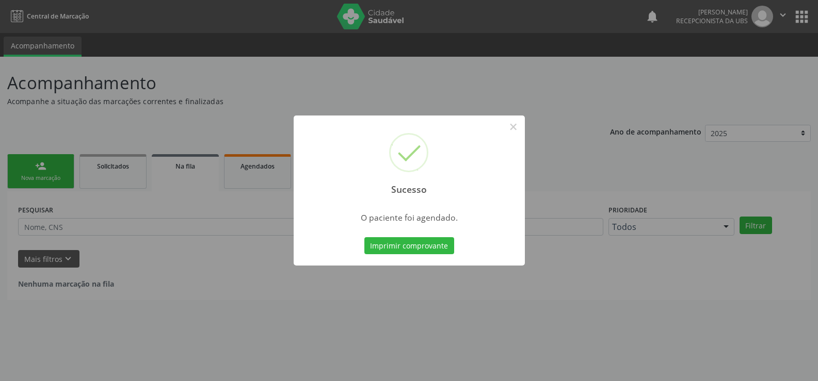
scroll to position [0, 0]
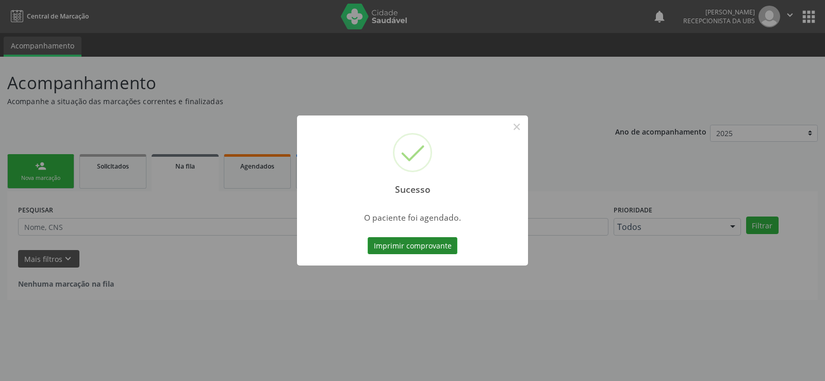
click at [432, 243] on button "Imprimir comprovante" at bounding box center [413, 246] width 90 height 18
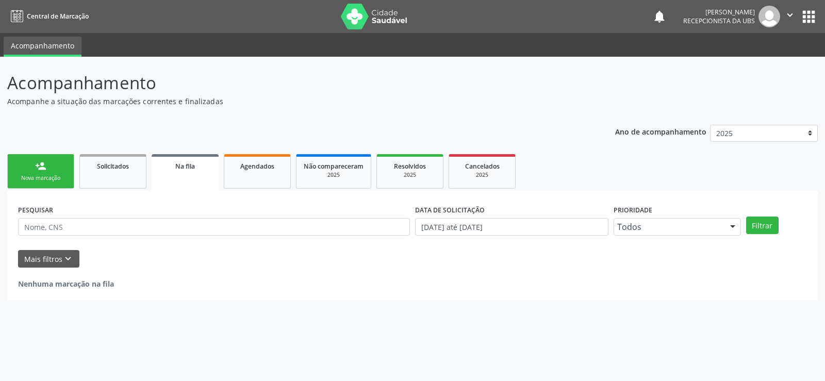
click at [39, 180] on div "Nova marcação" at bounding box center [41, 178] width 52 height 8
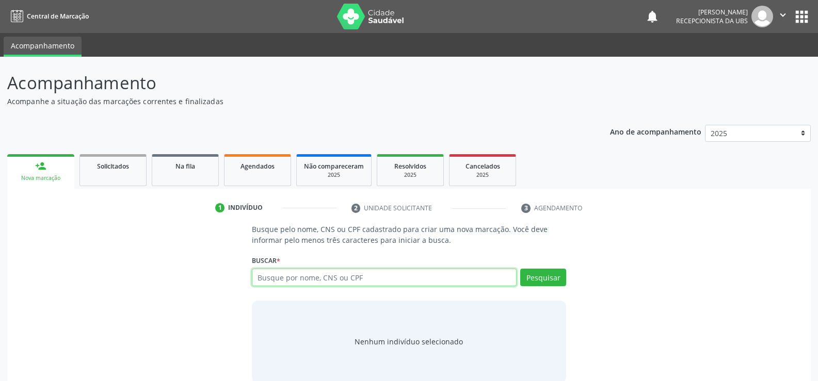
click at [321, 274] on input "text" at bounding box center [384, 278] width 265 height 18
type input "11544755490"
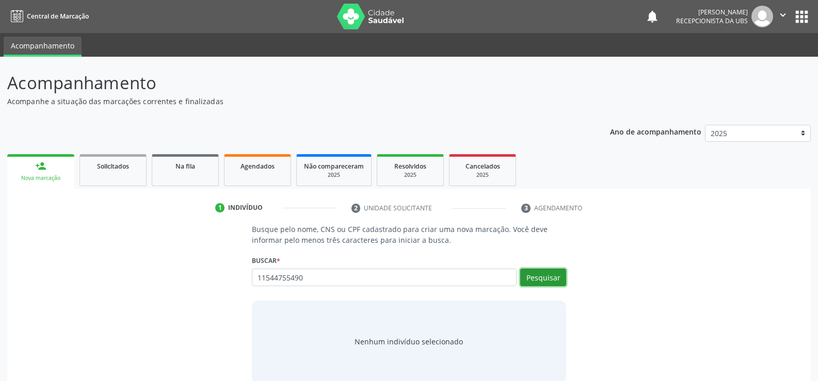
click at [544, 281] on button "Pesquisar" at bounding box center [543, 278] width 46 height 18
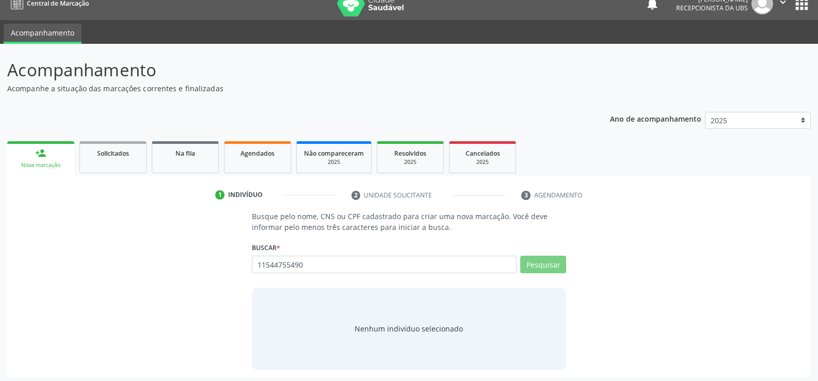
scroll to position [17, 0]
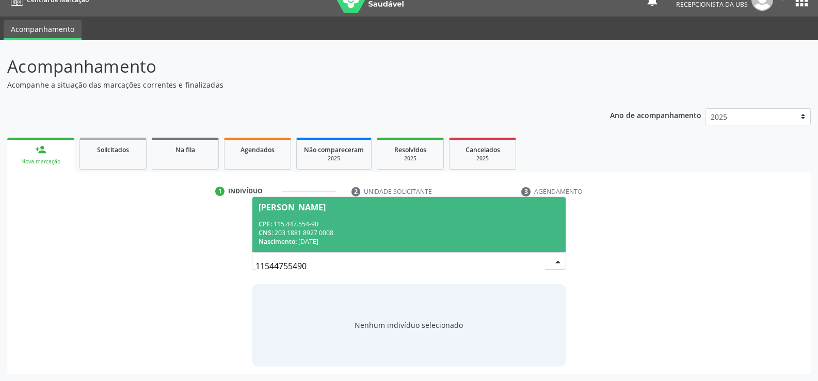
click at [297, 238] on span "Nascimento:" at bounding box center [277, 241] width 38 height 9
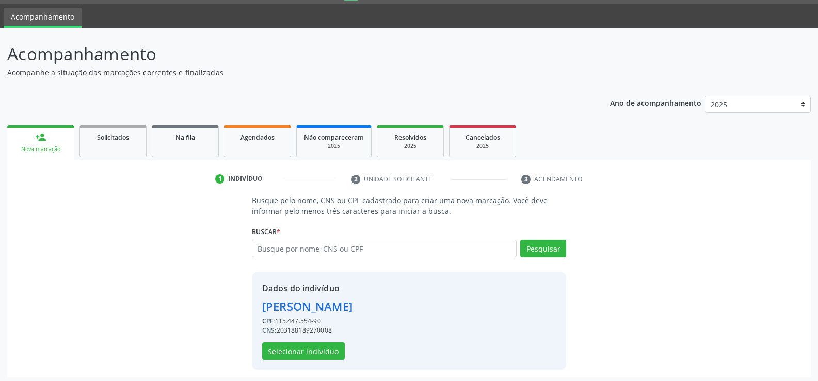
scroll to position [32, 0]
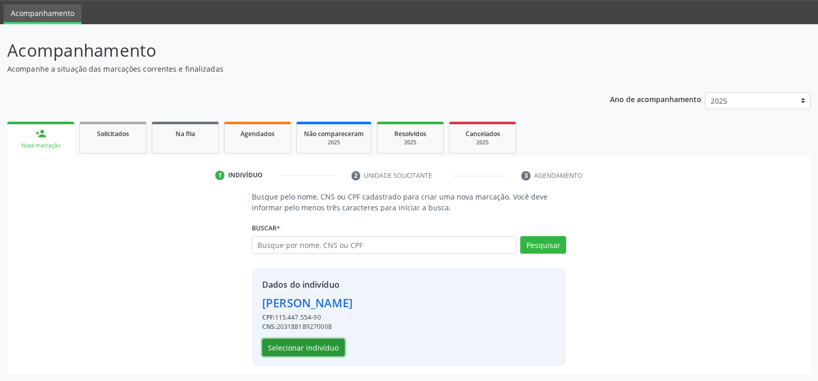
click at [321, 345] on button "Selecionar indivíduo" at bounding box center [303, 348] width 83 height 18
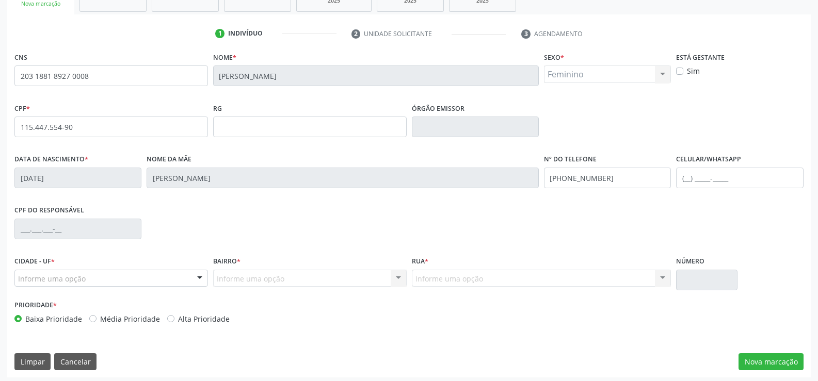
scroll to position [178, 0]
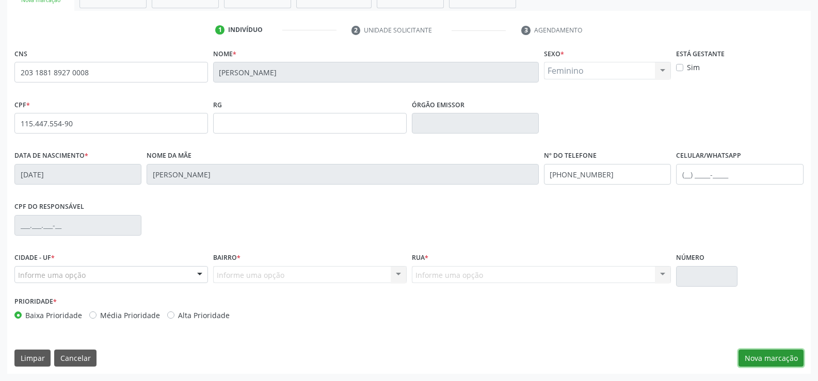
click at [779, 356] on button "Nova marcação" at bounding box center [770, 359] width 65 height 18
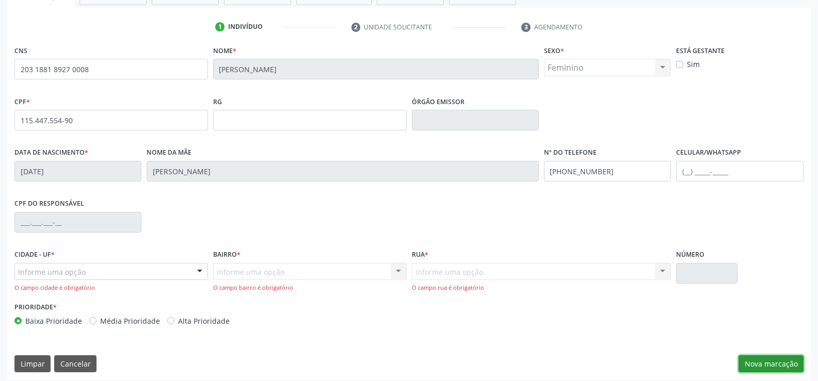
scroll to position [187, 0]
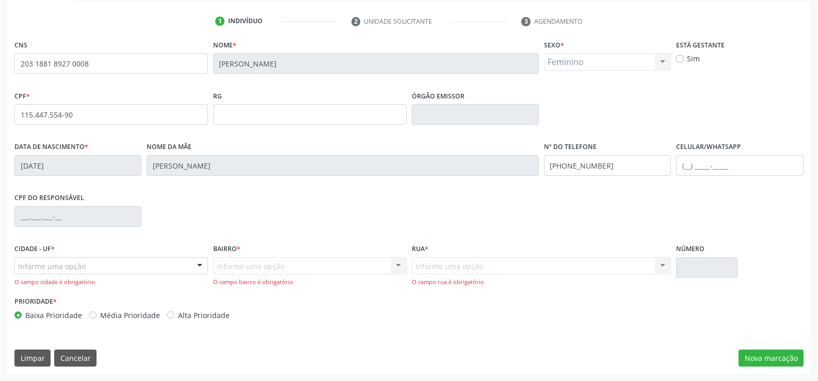
click at [151, 266] on div "Informe uma opção" at bounding box center [110, 266] width 193 height 18
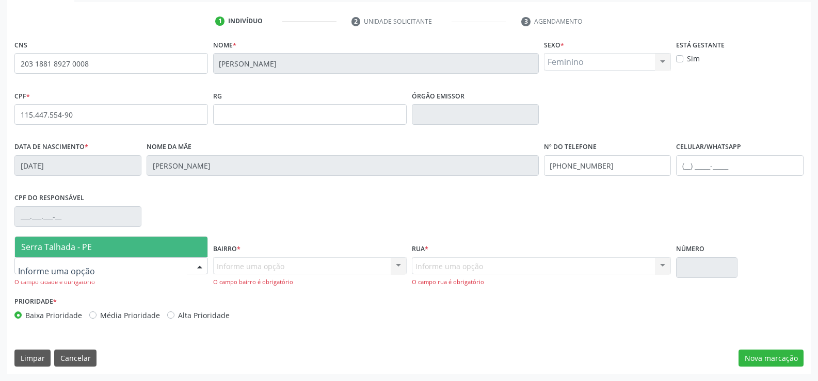
click at [131, 240] on span "Serra Talhada - PE" at bounding box center [111, 247] width 192 height 21
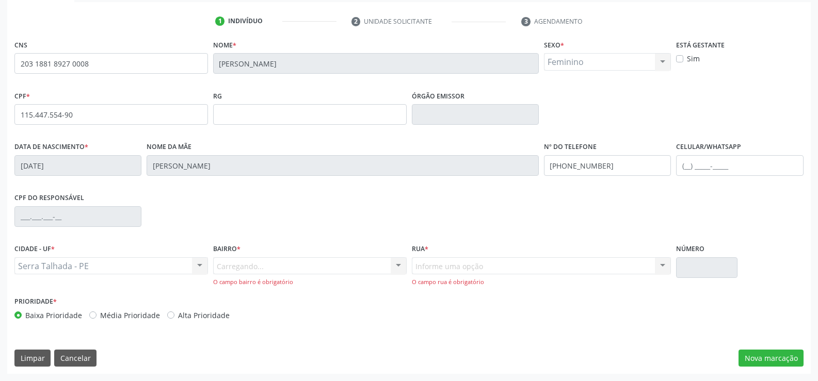
click at [234, 275] on div "Carregando... Nenhum resultado encontrado para: " " Nenhuma opção encontrada. D…" at bounding box center [309, 271] width 193 height 29
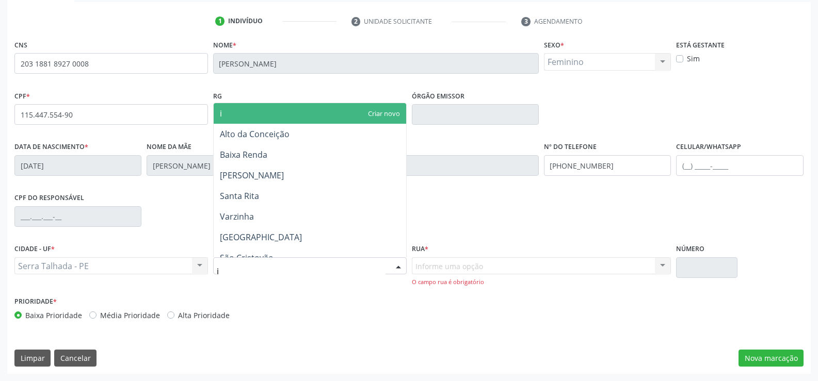
type input "ip"
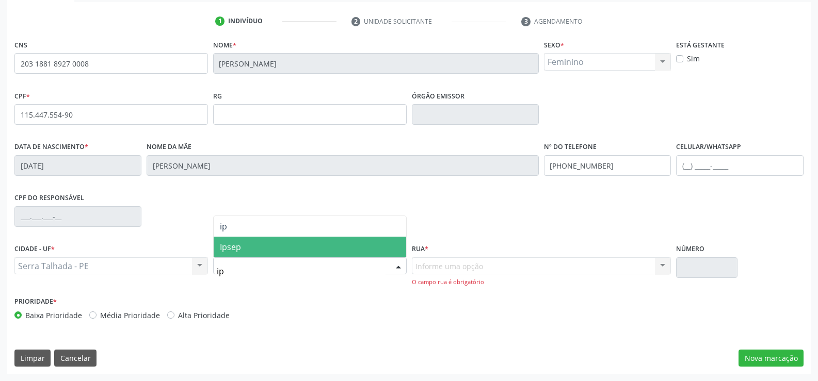
click at [236, 250] on span "Ipsep" at bounding box center [230, 246] width 21 height 11
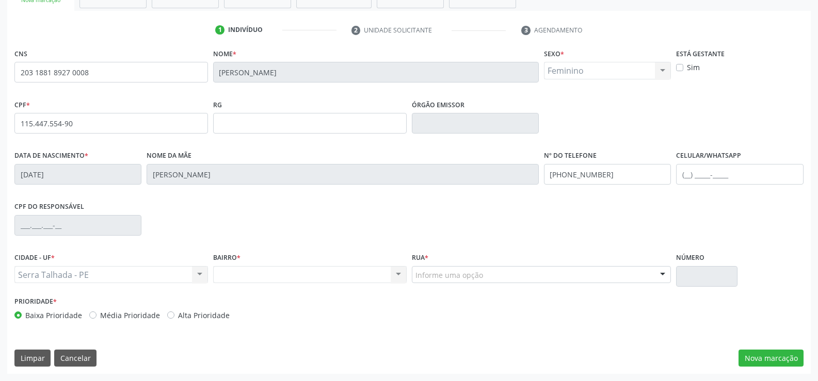
scroll to position [178, 0]
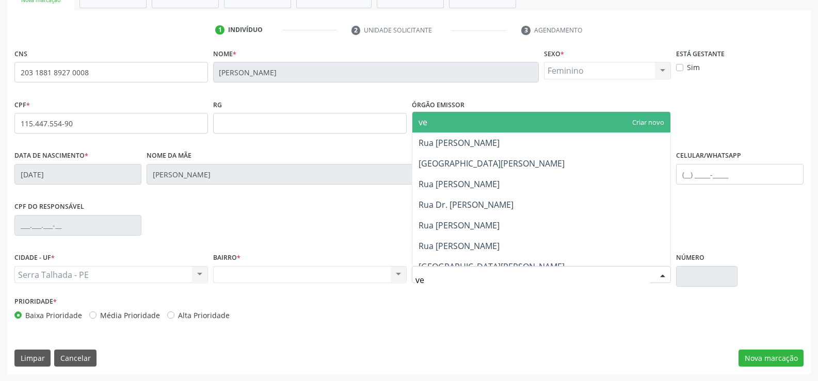
type input "ver"
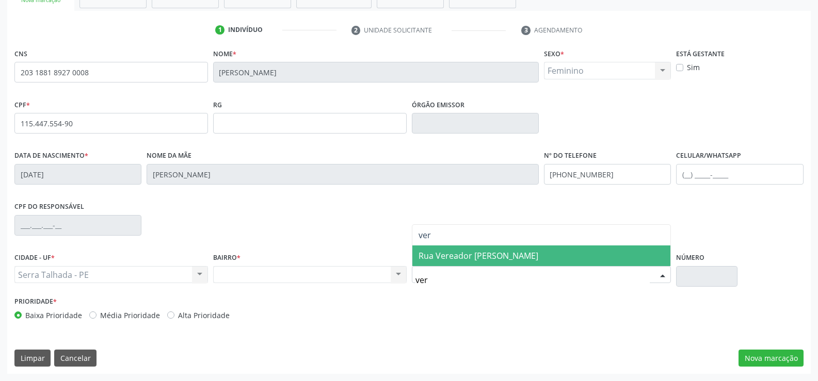
click at [503, 260] on span "Rua Vereador [PERSON_NAME]" at bounding box center [478, 255] width 120 height 11
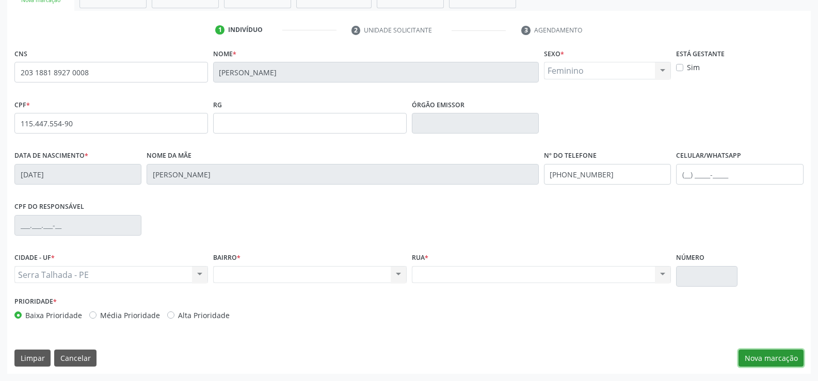
click at [772, 354] on button "Nova marcação" at bounding box center [770, 359] width 65 height 18
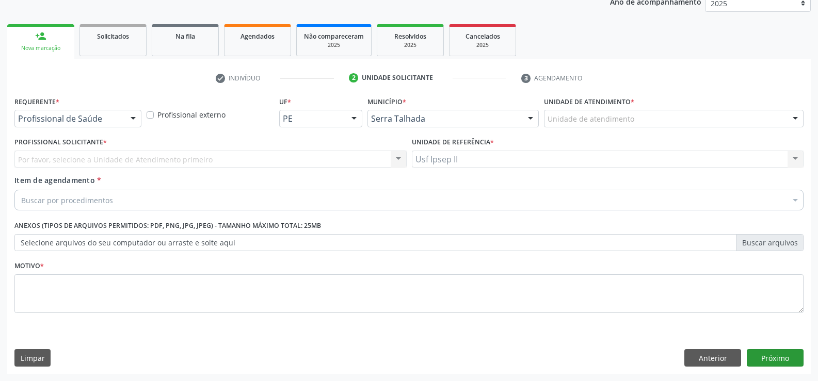
scroll to position [130, 0]
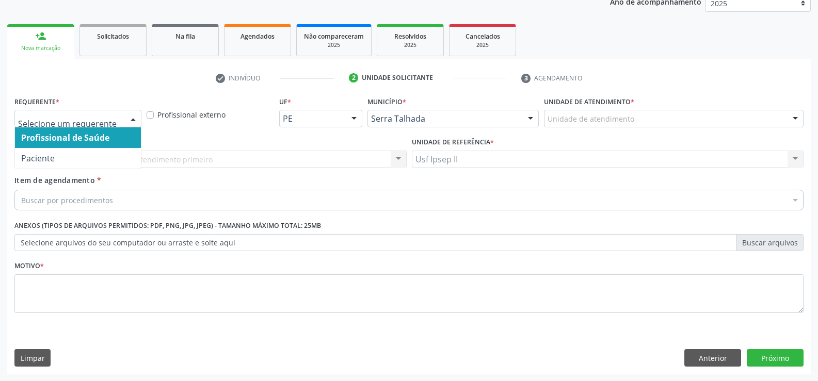
click at [129, 126] on div at bounding box center [132, 119] width 15 height 18
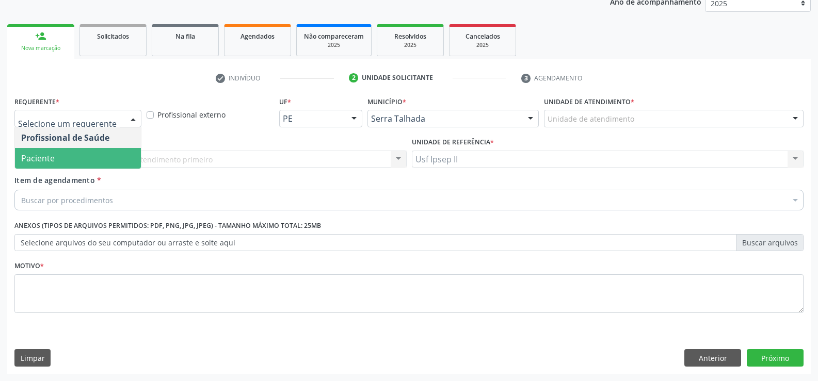
click at [59, 151] on span "Paciente" at bounding box center [78, 158] width 126 height 21
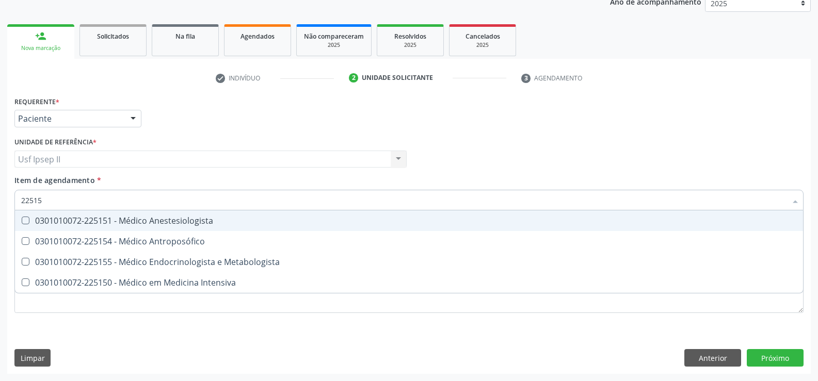
type input "225155"
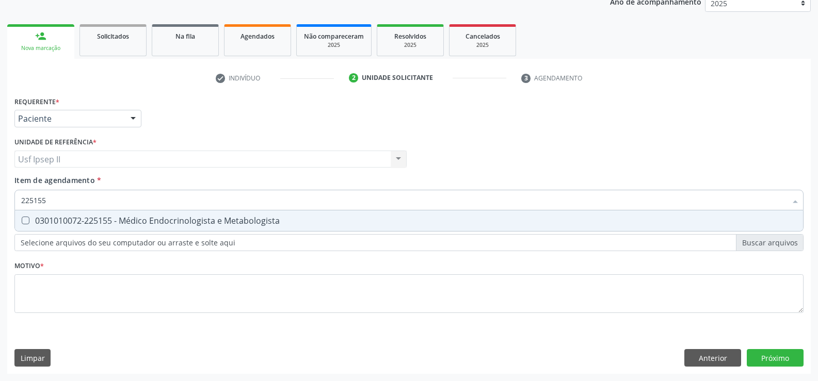
click at [99, 215] on span "0301010072-225155 - Médico Endocrinologista e Metabologista" at bounding box center [409, 220] width 788 height 21
checkbox Metabologista "true"
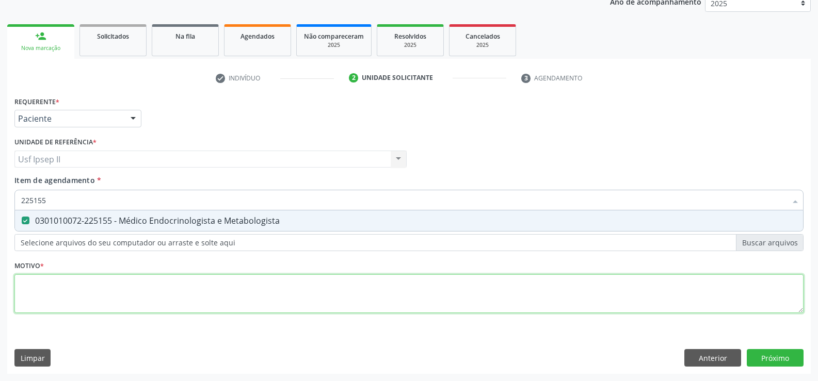
click at [86, 290] on div "Requerente * Paciente Profissional de Saúde Paciente Nenhum resultado encontrad…" at bounding box center [408, 211] width 789 height 234
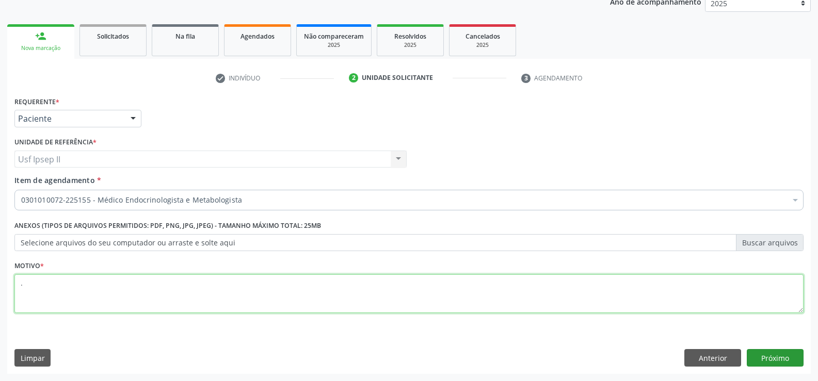
type textarea "."
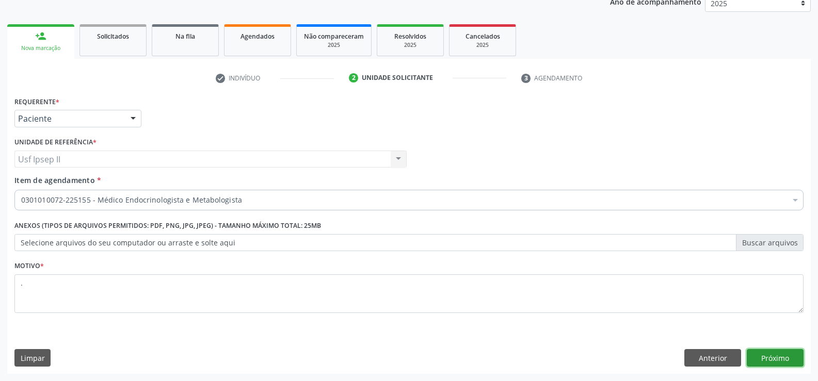
click at [771, 359] on button "Próximo" at bounding box center [774, 358] width 57 height 18
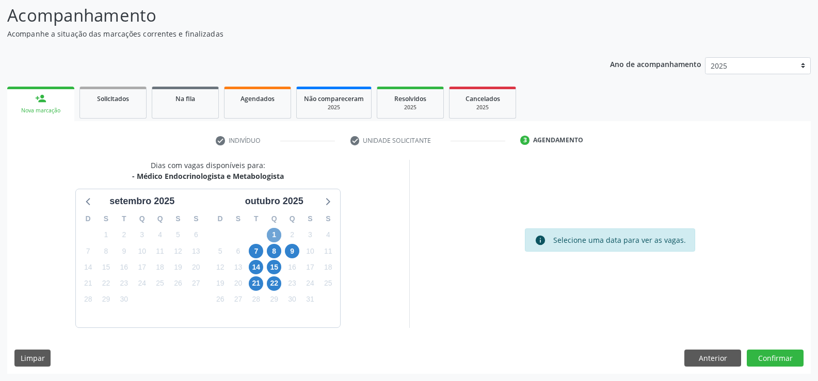
click at [279, 236] on span "1" at bounding box center [274, 235] width 14 height 14
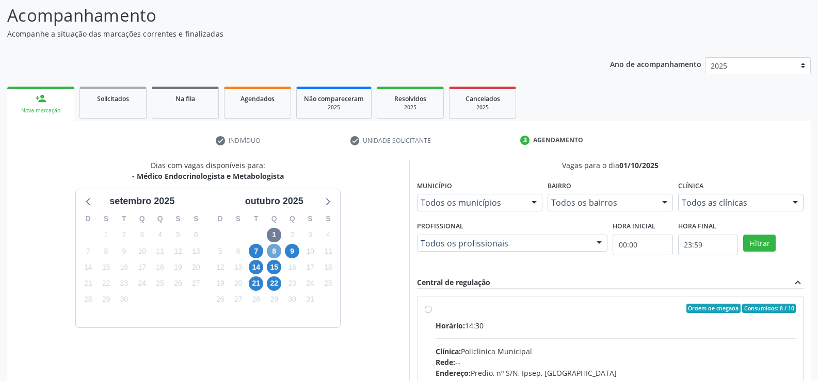
click at [276, 252] on span "8" at bounding box center [274, 251] width 14 height 14
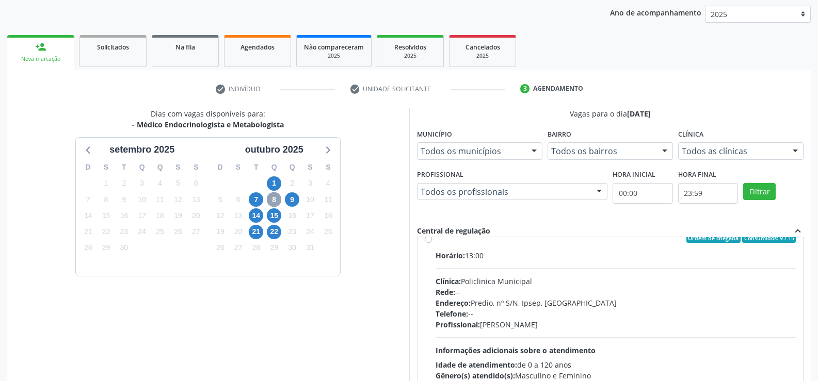
scroll to position [0, 0]
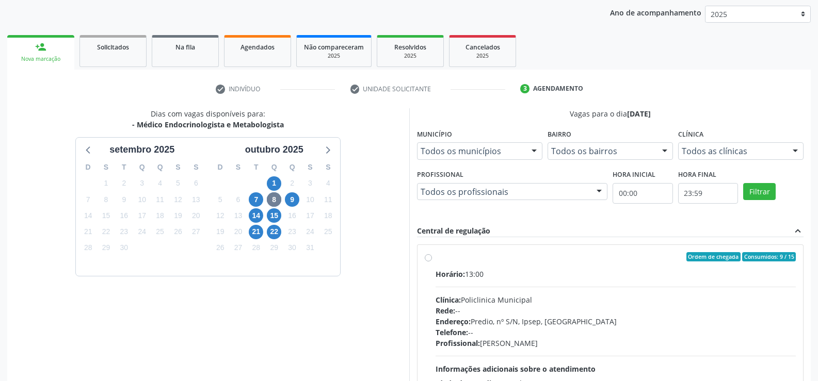
click at [435, 257] on label "Ordem de chegada Consumidos: 9 / 15 Horário: 13:00 Clínica: Policlinica Municip…" at bounding box center [615, 331] width 361 height 158
click at [426, 257] on input "Ordem de chegada Consumidos: 9 / 15 Horário: 13:00 Clínica: Policlinica Municip…" at bounding box center [428, 256] width 7 height 9
radio input "true"
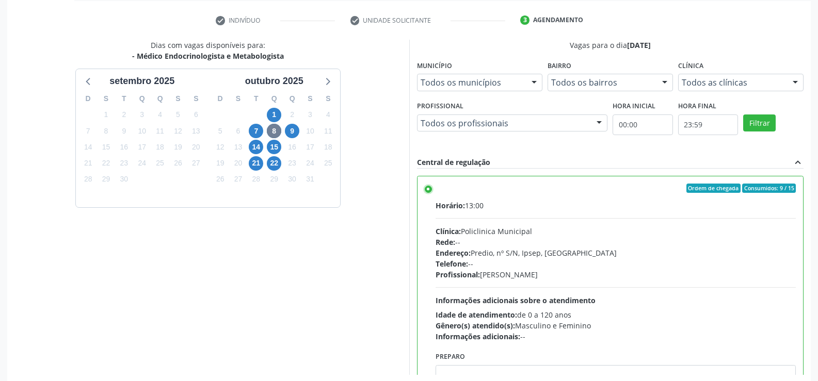
scroll to position [235, 0]
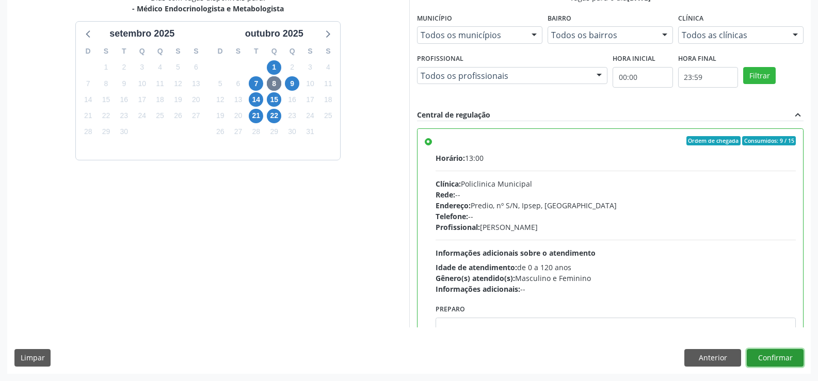
click at [775, 360] on button "Confirmar" at bounding box center [774, 358] width 57 height 18
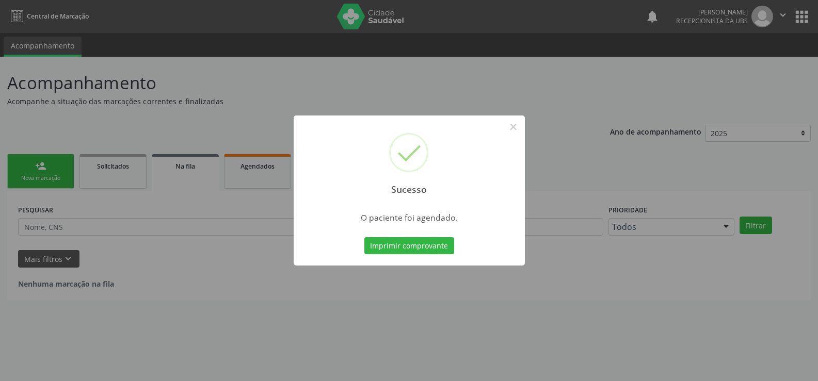
scroll to position [0, 0]
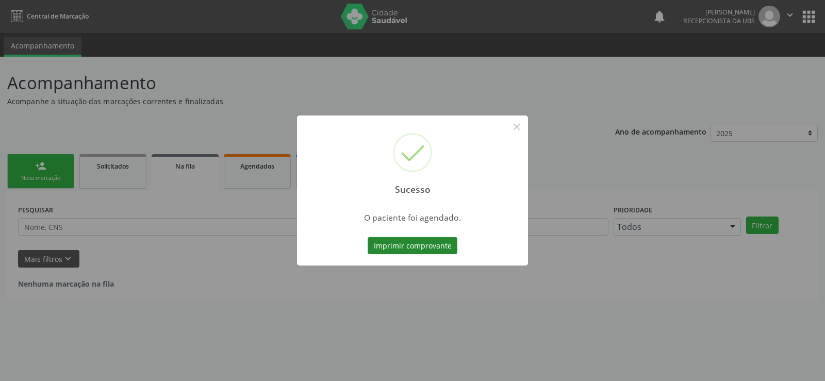
click at [424, 247] on button "Imprimir comprovante" at bounding box center [413, 246] width 90 height 18
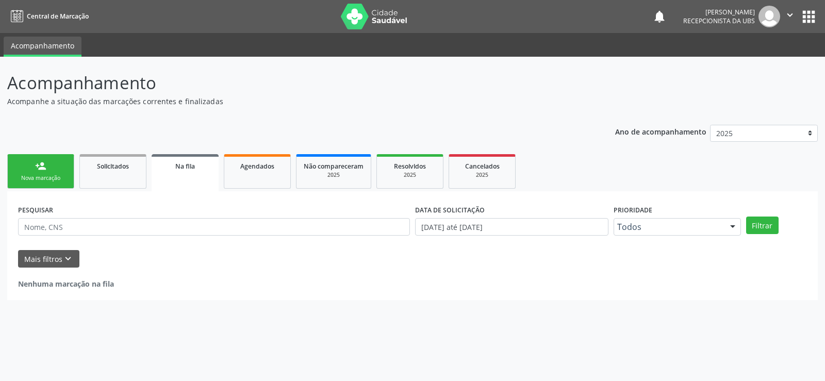
click at [38, 170] on div "person_add" at bounding box center [40, 165] width 11 height 11
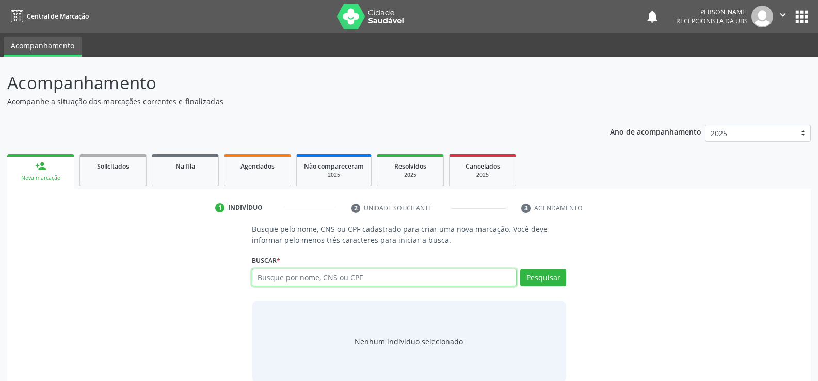
click at [274, 277] on input "text" at bounding box center [384, 278] width 265 height 18
type input "05647633496"
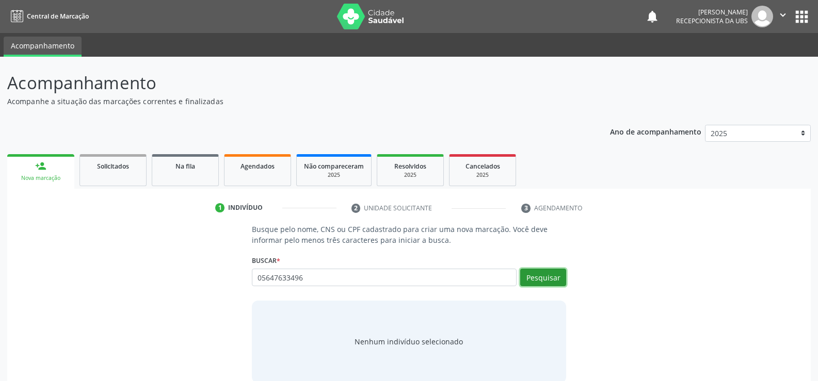
click at [539, 274] on button "Pesquisar" at bounding box center [543, 278] width 46 height 18
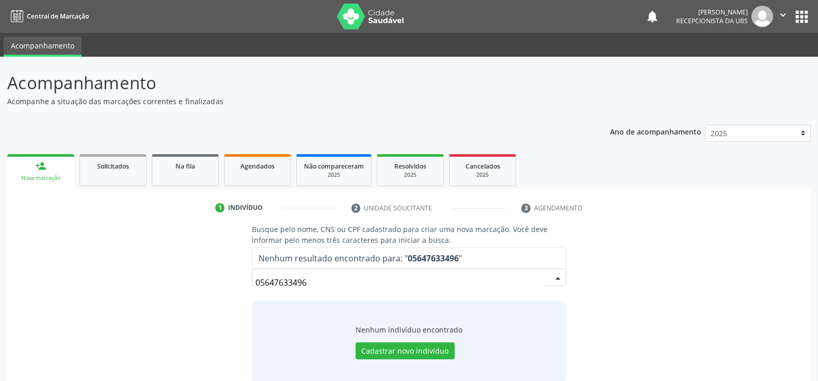
click at [351, 289] on input "05647633496" at bounding box center [399, 282] width 289 height 21
type input "0"
type input "[PERSON_NAME]"
click at [541, 279] on button "Pesquisar" at bounding box center [543, 278] width 46 height 18
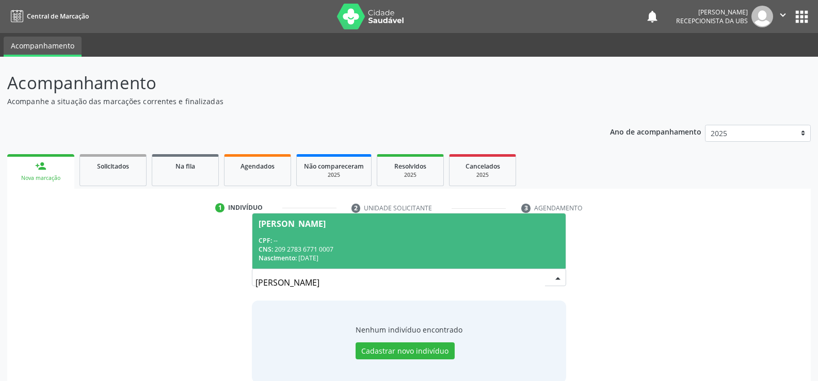
click at [330, 246] on div "CNS: 209 2783 6771 0007" at bounding box center [408, 249] width 301 height 9
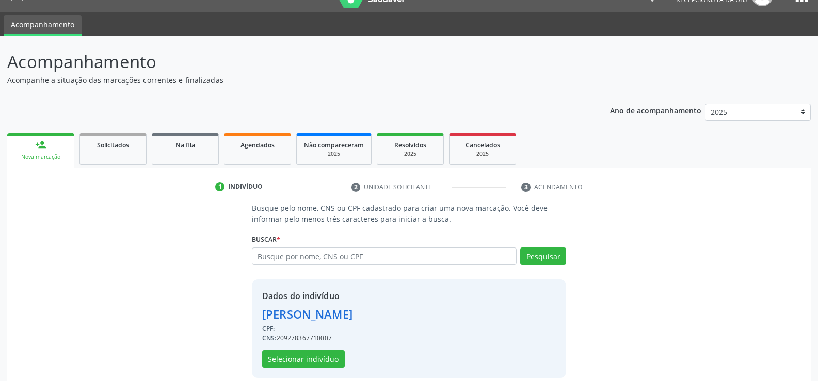
scroll to position [32, 0]
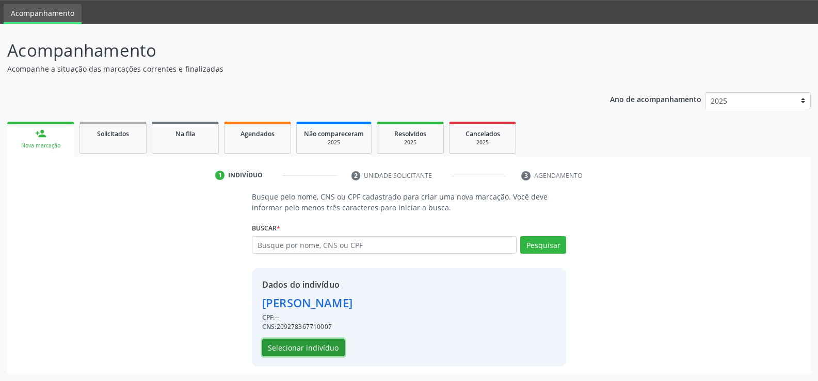
click at [304, 350] on button "Selecionar indivíduo" at bounding box center [303, 348] width 83 height 18
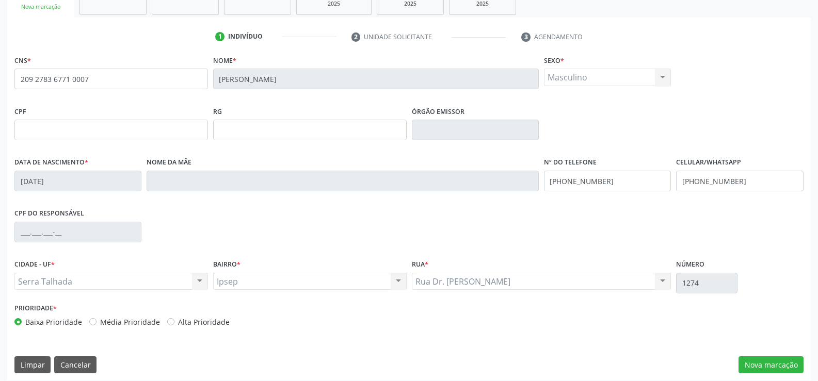
scroll to position [178, 0]
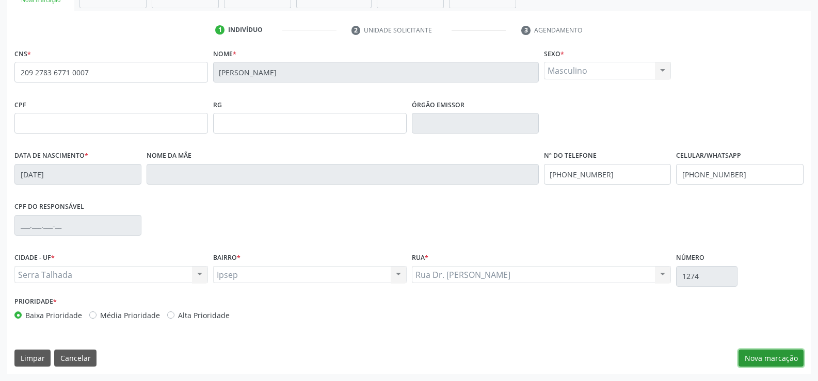
click at [784, 361] on button "Nova marcação" at bounding box center [770, 359] width 65 height 18
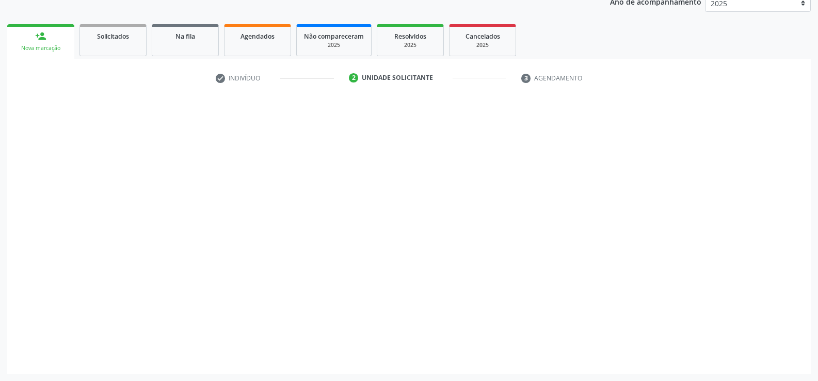
scroll to position [130, 0]
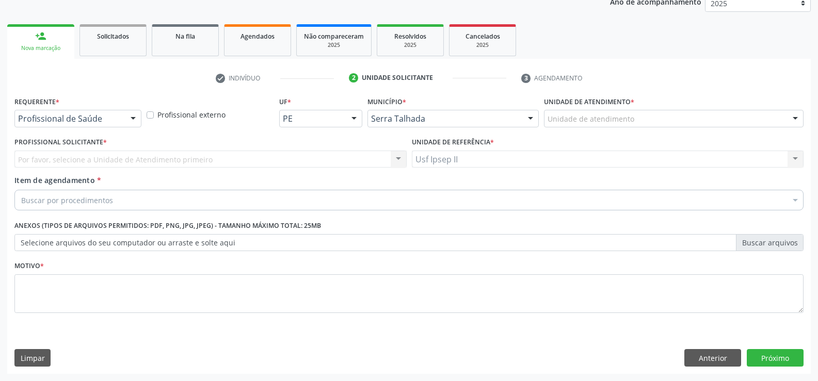
click at [129, 119] on div at bounding box center [132, 119] width 15 height 18
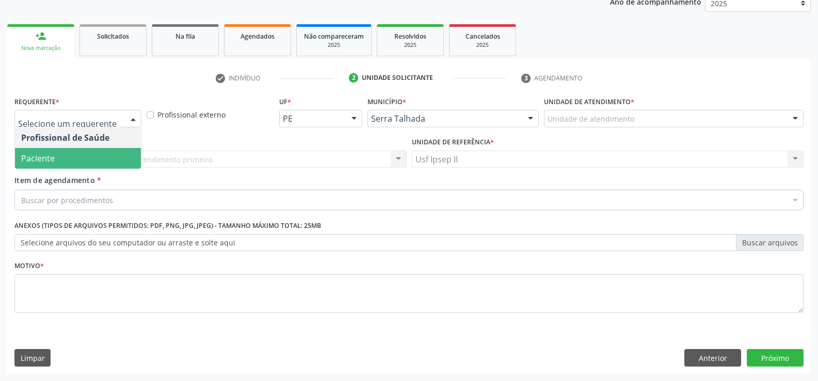
click at [80, 156] on span "Paciente" at bounding box center [78, 158] width 126 height 21
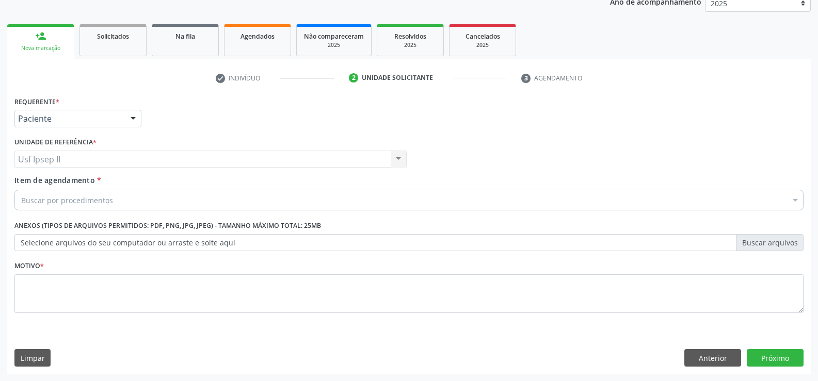
click at [111, 202] on div "Buscar por procedimentos" at bounding box center [408, 200] width 789 height 21
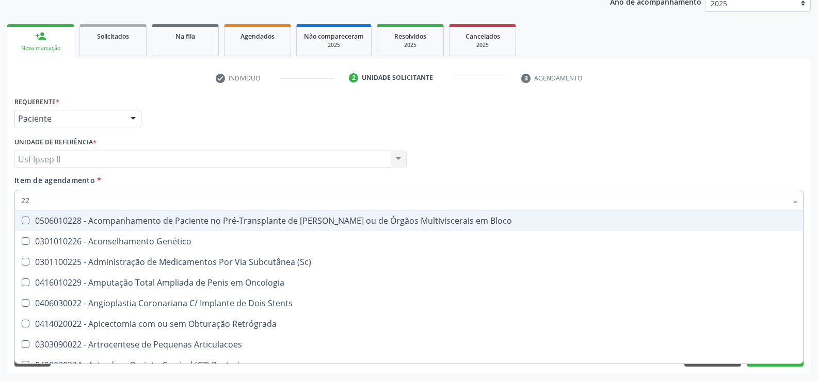
type input "2"
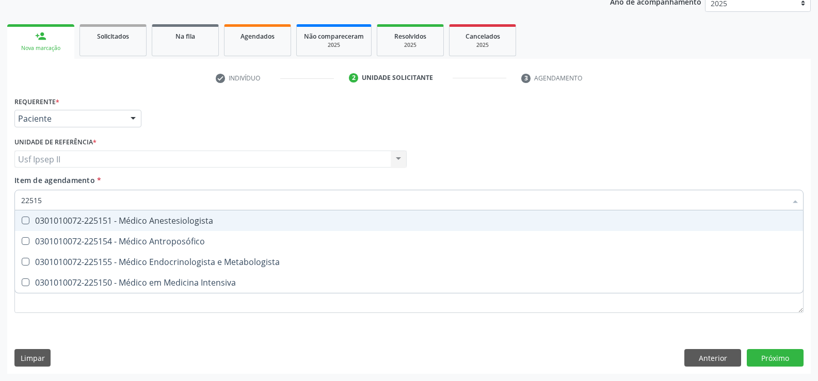
type input "225155"
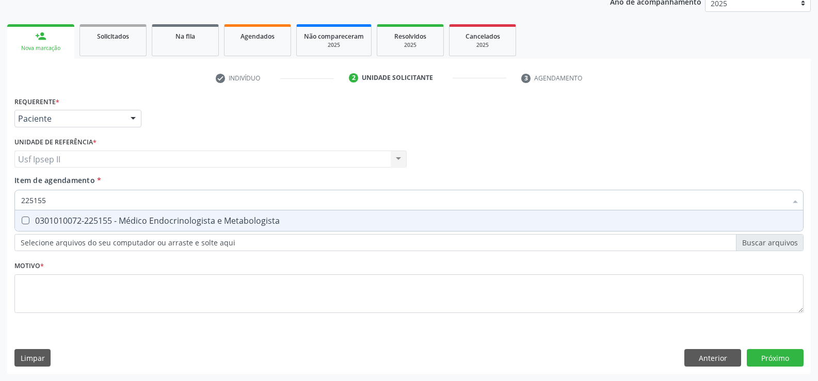
click at [142, 222] on div "0301010072-225155 - Médico Endocrinologista e Metabologista" at bounding box center [408, 221] width 775 height 8
checkbox Metabologista "true"
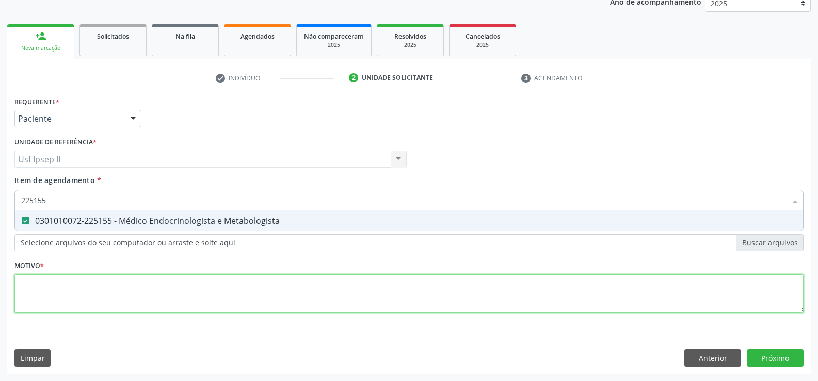
click at [54, 297] on div "Requerente * Paciente Profissional de Saúde Paciente Nenhum resultado encontrad…" at bounding box center [408, 211] width 789 height 234
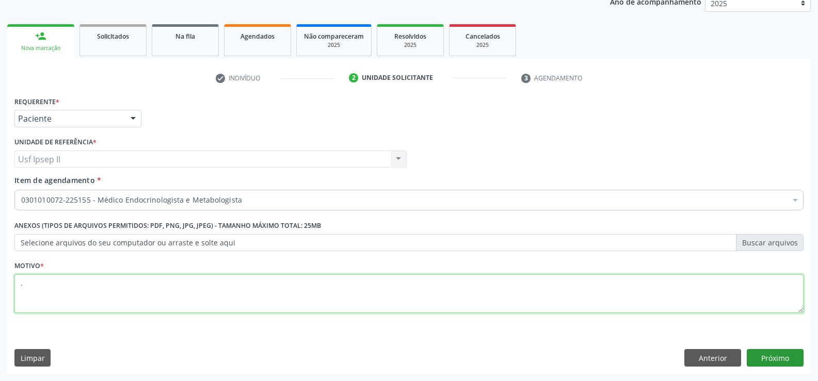
type textarea "."
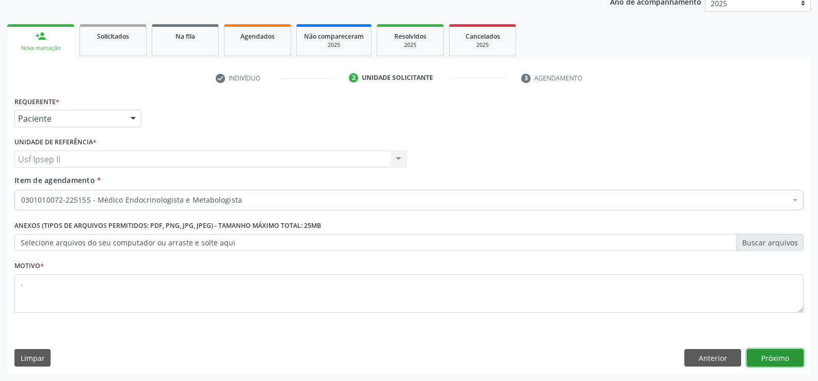
click at [763, 359] on button "Próximo" at bounding box center [774, 358] width 57 height 18
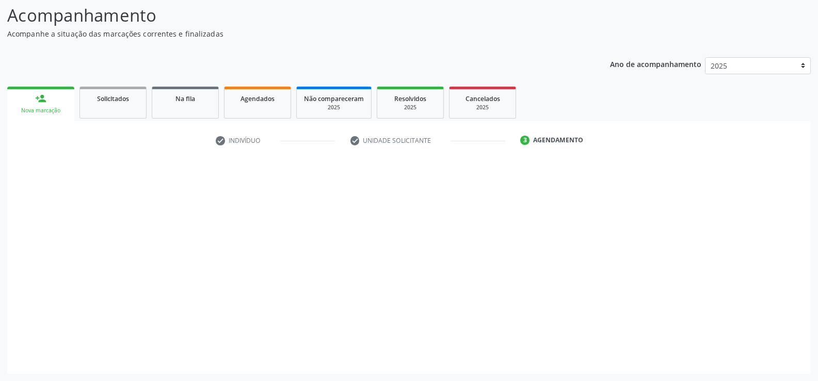
scroll to position [68, 0]
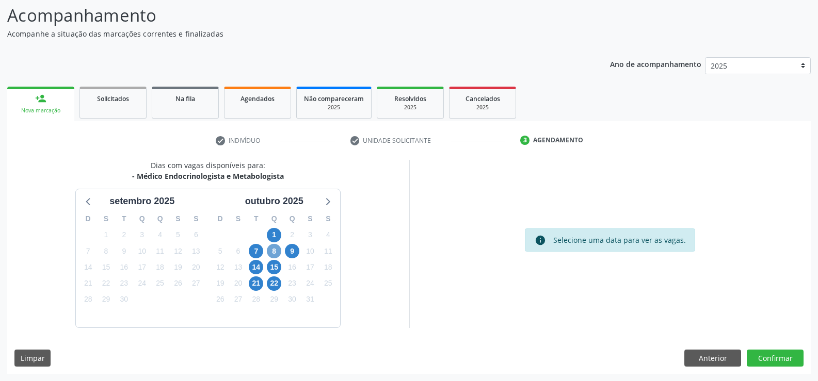
click at [269, 251] on span "8" at bounding box center [274, 251] width 14 height 14
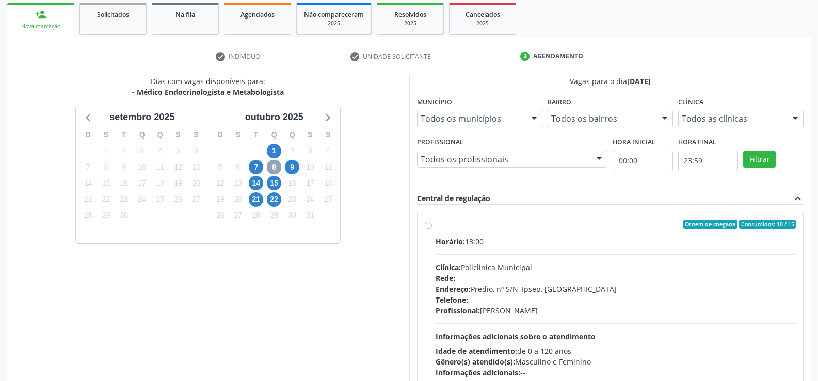
scroll to position [171, 0]
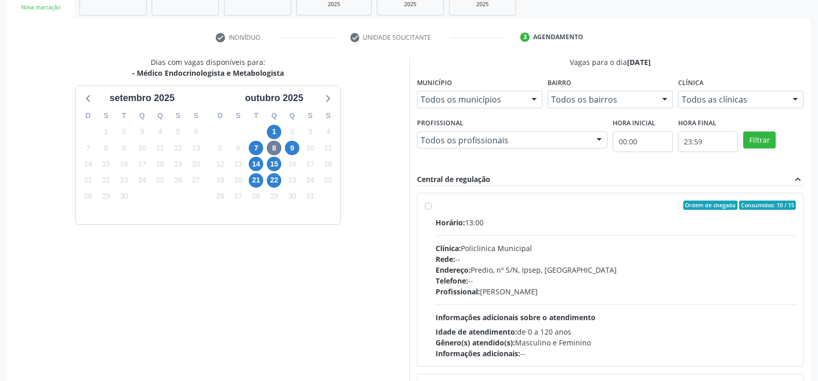
click at [435, 206] on label "Ordem de chegada Consumidos: 10 / 15 Horário: 13:00 Clínica: Policlinica Munici…" at bounding box center [615, 280] width 361 height 158
click at [429, 206] on input "Ordem de chegada Consumidos: 10 / 15 Horário: 13:00 Clínica: Policlinica Munici…" at bounding box center [428, 205] width 7 height 9
radio input "true"
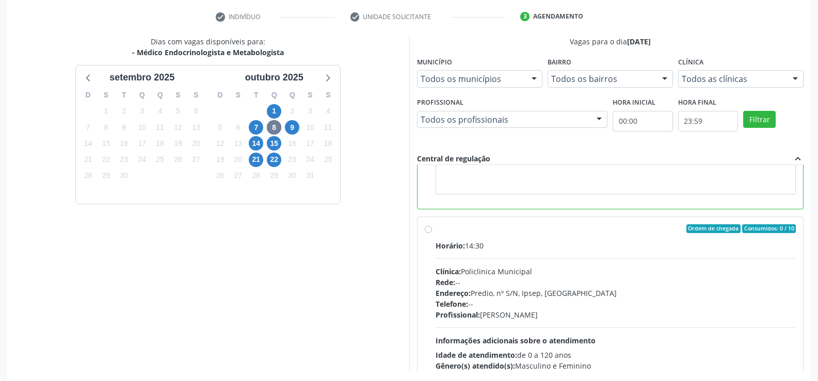
scroll to position [235, 0]
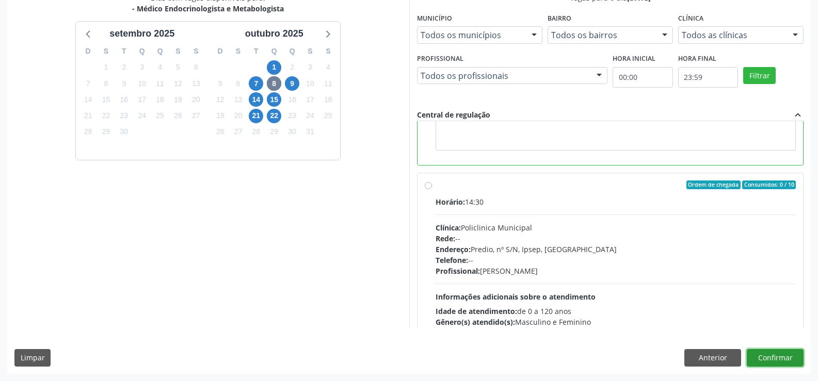
click at [780, 363] on button "Confirmar" at bounding box center [774, 358] width 57 height 18
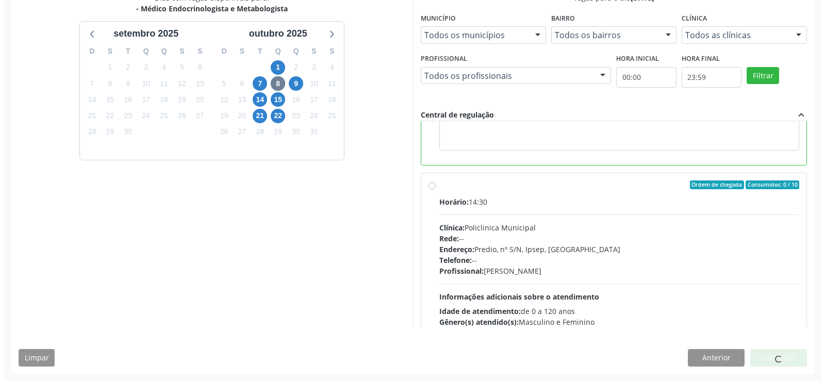
scroll to position [0, 0]
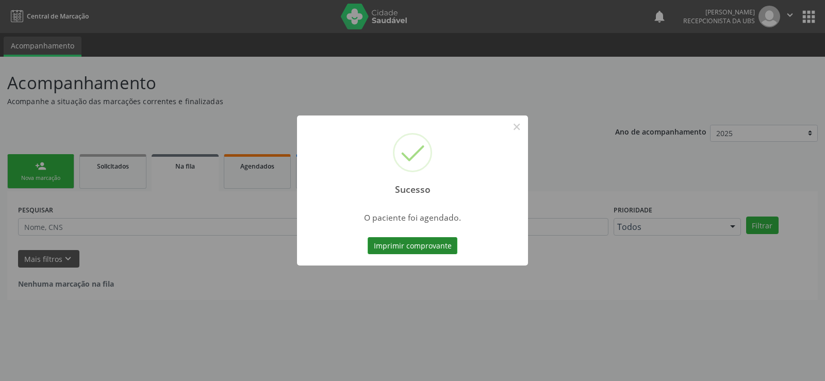
click at [399, 247] on button "Imprimir comprovante" at bounding box center [413, 246] width 90 height 18
